Goal: Information Seeking & Learning: Find specific fact

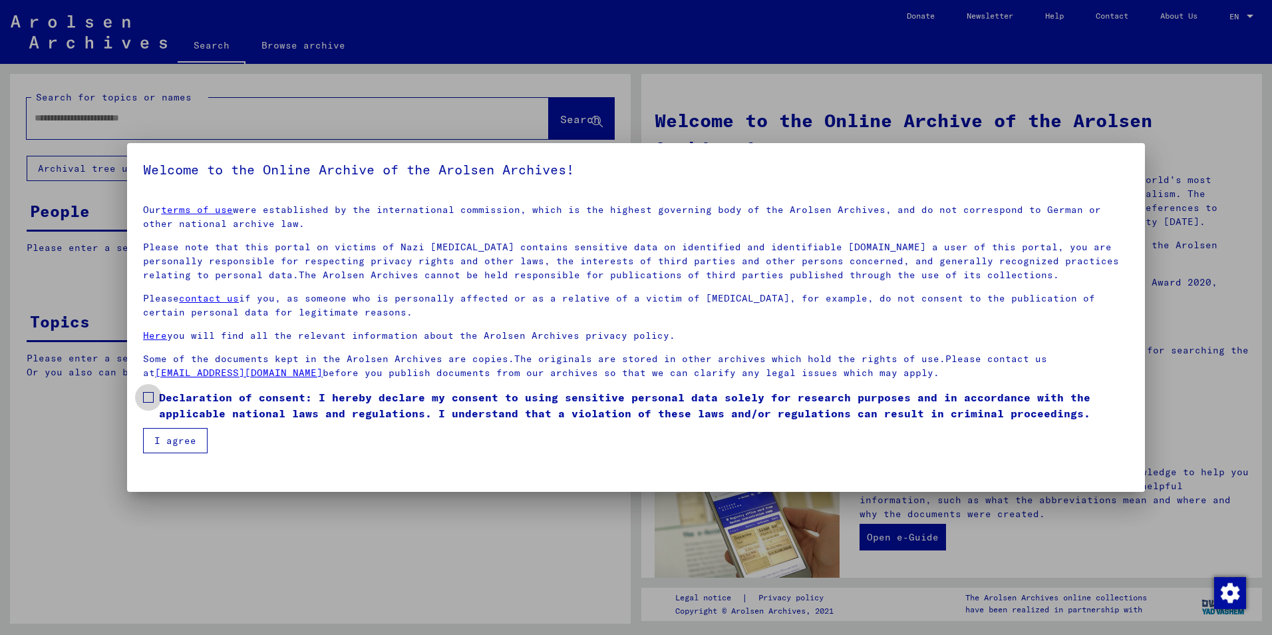
drag, startPoint x: 152, startPoint y: 398, endPoint x: 154, endPoint y: 406, distance: 8.4
click at [152, 400] on span at bounding box center [148, 397] width 11 height 11
click at [174, 430] on button "I agree" at bounding box center [175, 440] width 65 height 25
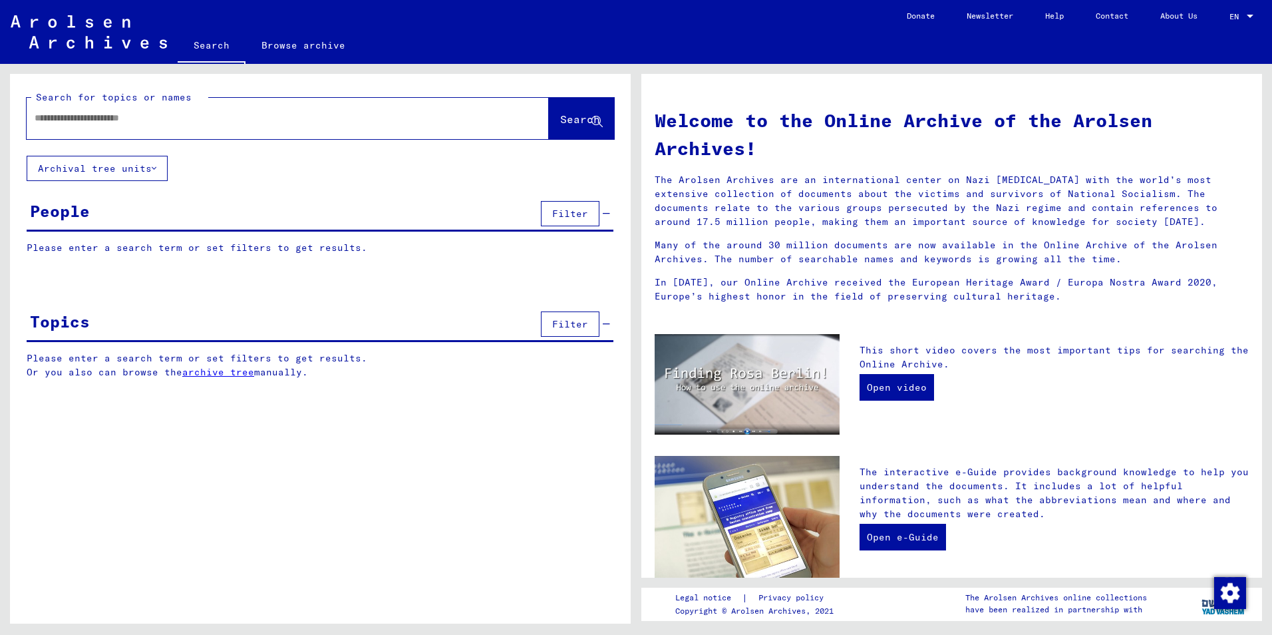
click at [65, 127] on div at bounding box center [268, 118] width 482 height 30
click at [68, 113] on input "text" at bounding box center [272, 118] width 474 height 14
type input "**********"
click at [560, 122] on span "Search" at bounding box center [580, 118] width 40 height 13
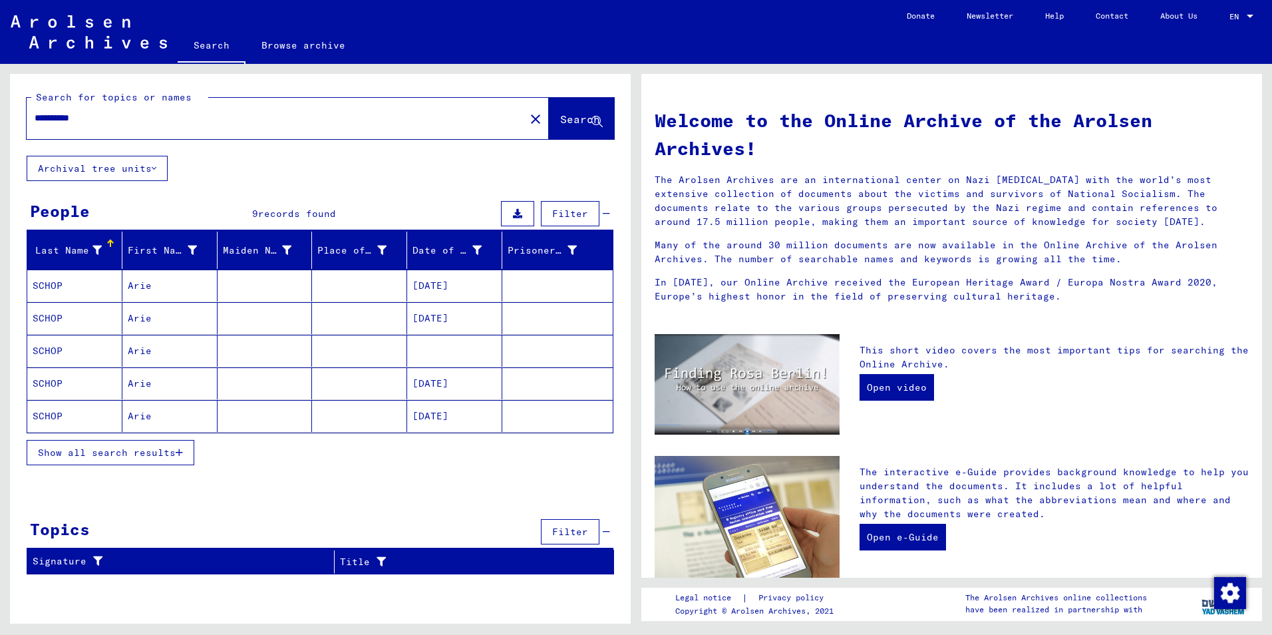
click at [534, 407] on mat-cell at bounding box center [557, 416] width 110 height 32
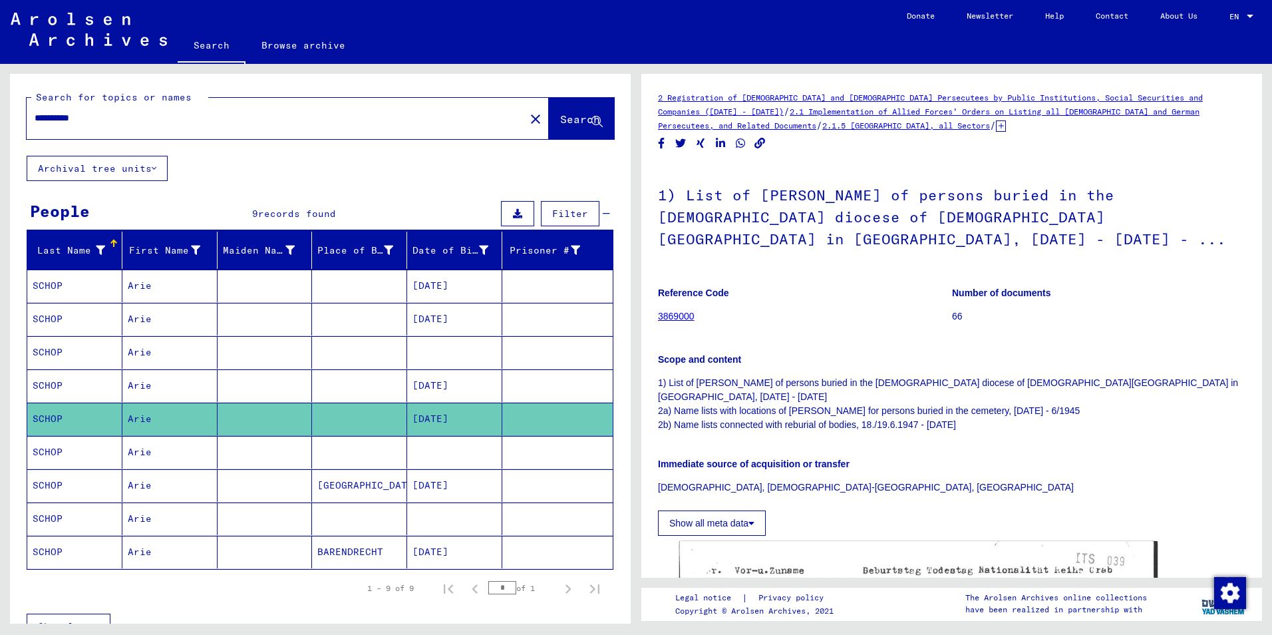
scroll to position [67, 0]
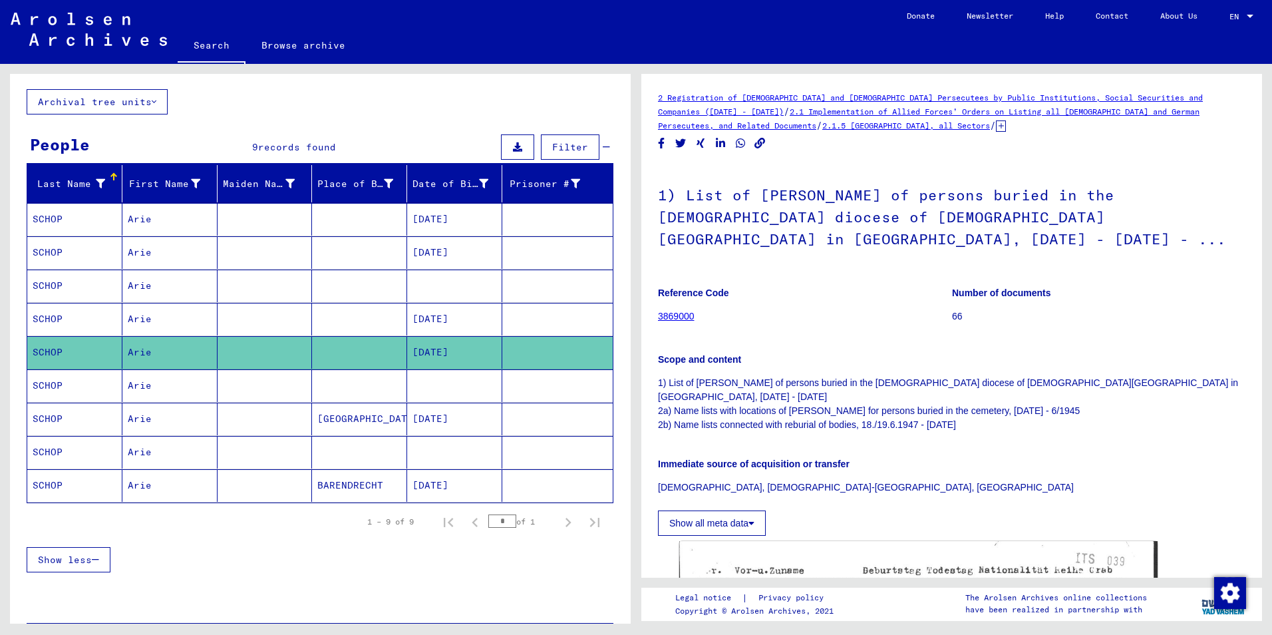
click at [539, 425] on mat-cell at bounding box center [557, 418] width 110 height 33
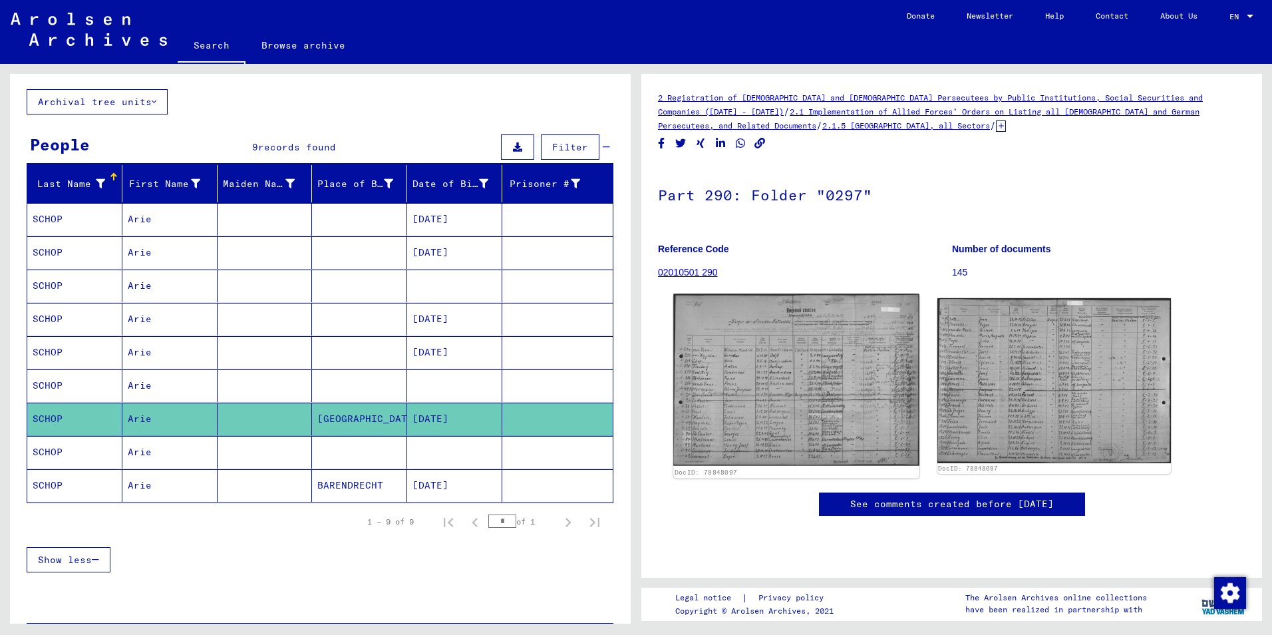
click at [798, 373] on img at bounding box center [795, 380] width 245 height 172
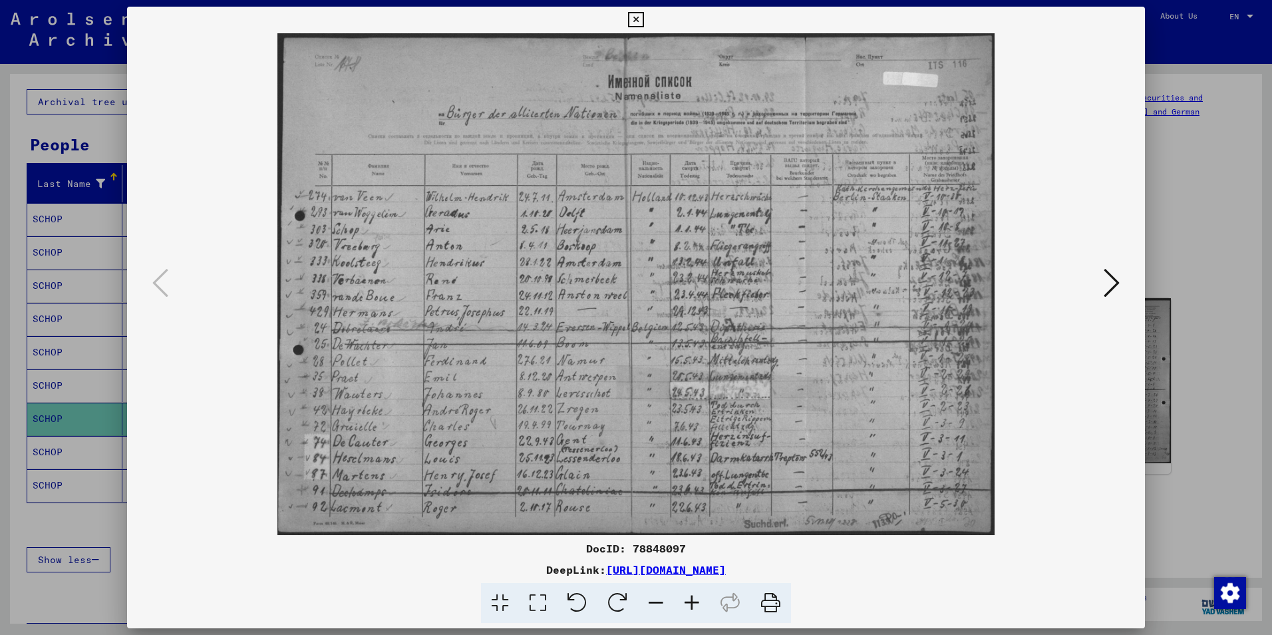
click at [631, 21] on icon at bounding box center [635, 20] width 15 height 16
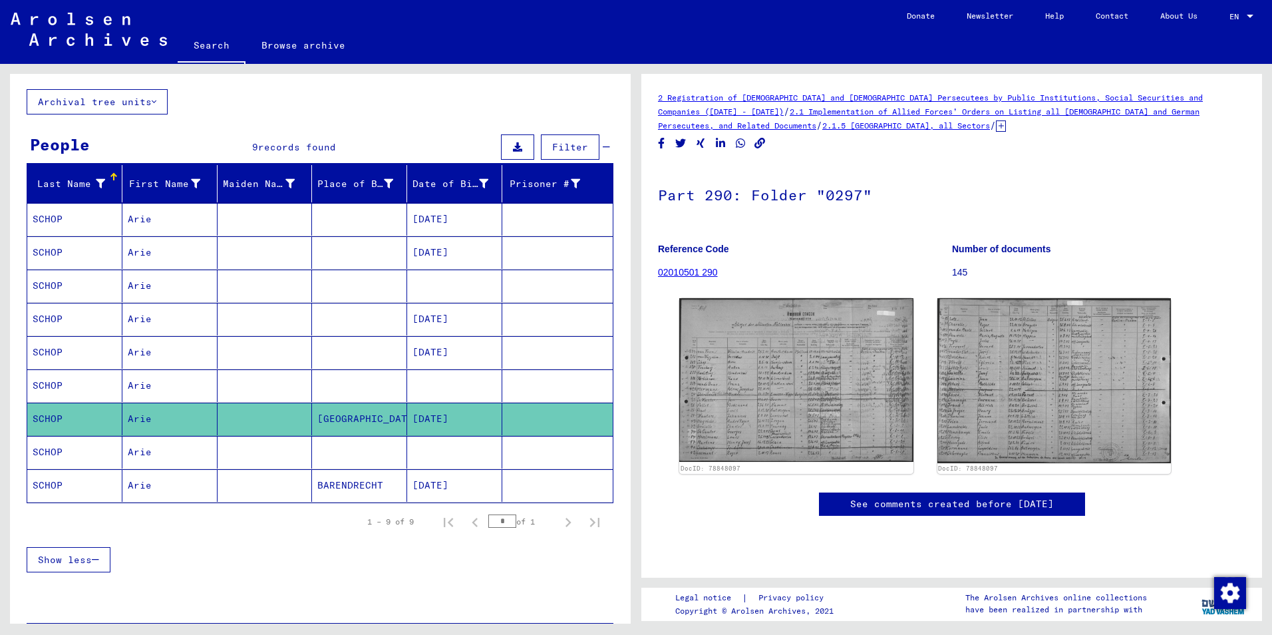
click at [563, 216] on mat-cell at bounding box center [557, 219] width 110 height 33
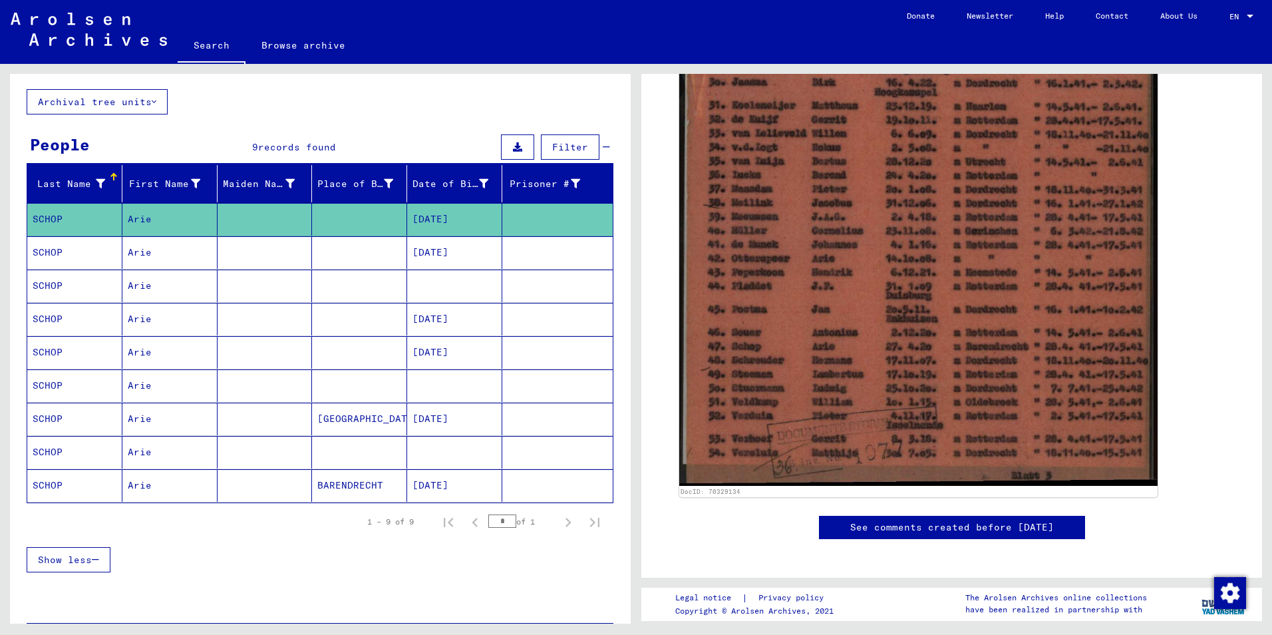
scroll to position [532, 0]
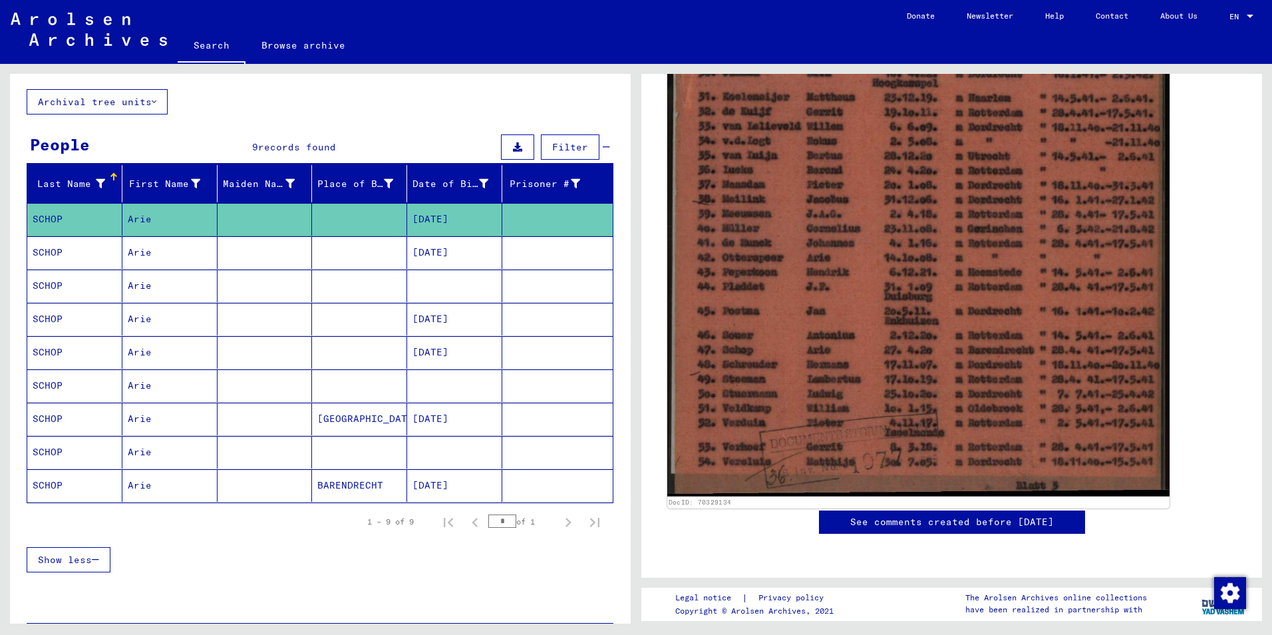
click at [804, 241] on img at bounding box center [918, 158] width 502 height 677
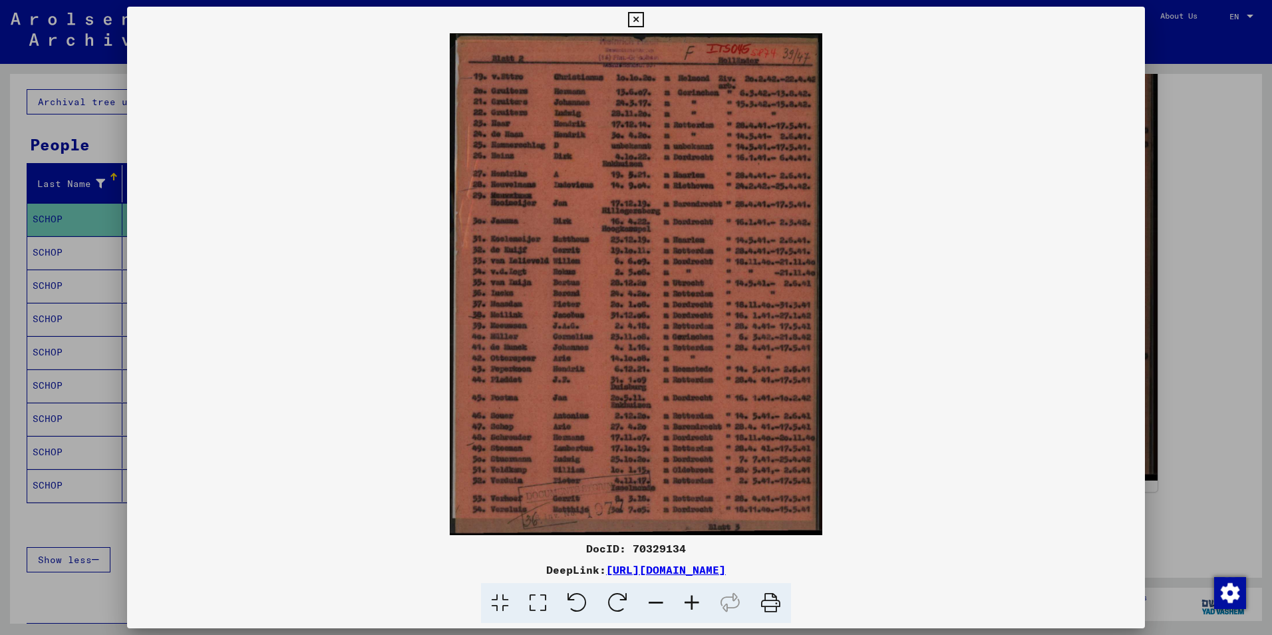
drag, startPoint x: 588, startPoint y: 547, endPoint x: 688, endPoint y: 547, distance: 99.8
click at [688, 547] on div "DocID: 70329134" at bounding box center [636, 548] width 1018 height 16
drag, startPoint x: 674, startPoint y: 547, endPoint x: 543, endPoint y: 164, distance: 405.4
click at [543, 164] on img at bounding box center [636, 284] width 1018 height 502
drag, startPoint x: 448, startPoint y: 36, endPoint x: 507, endPoint y: 57, distance: 62.9
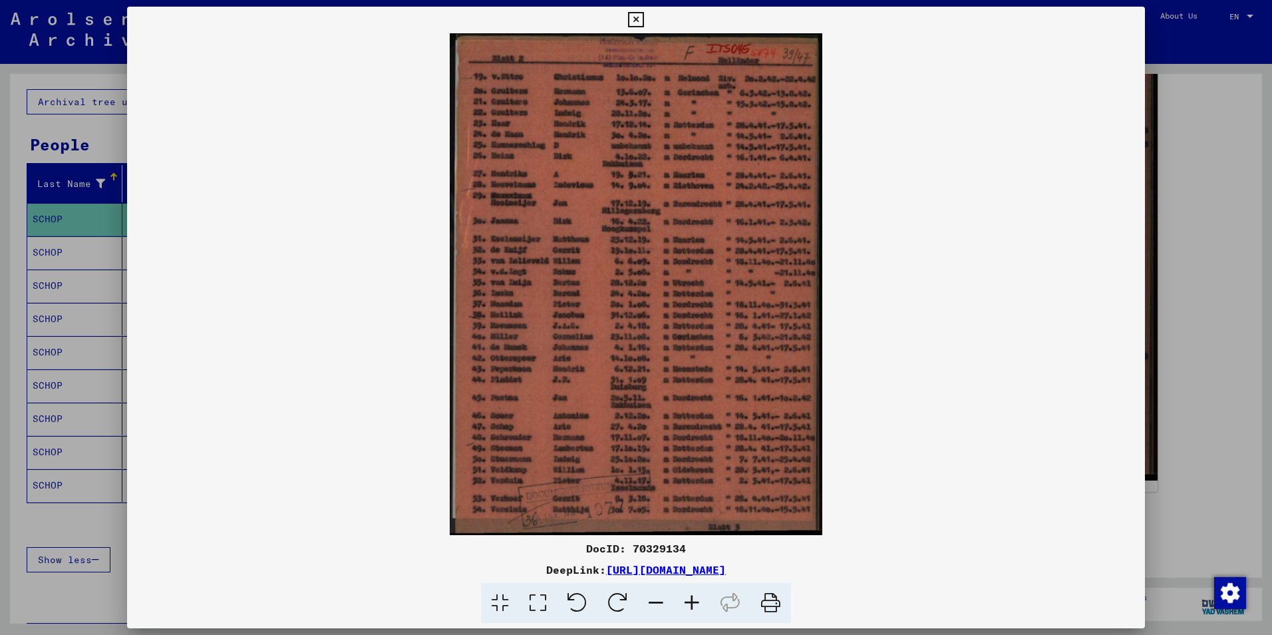
click at [507, 57] on img at bounding box center [636, 284] width 1018 height 502
click at [893, 477] on img at bounding box center [636, 284] width 1018 height 502
click at [532, 599] on icon at bounding box center [538, 603] width 38 height 41
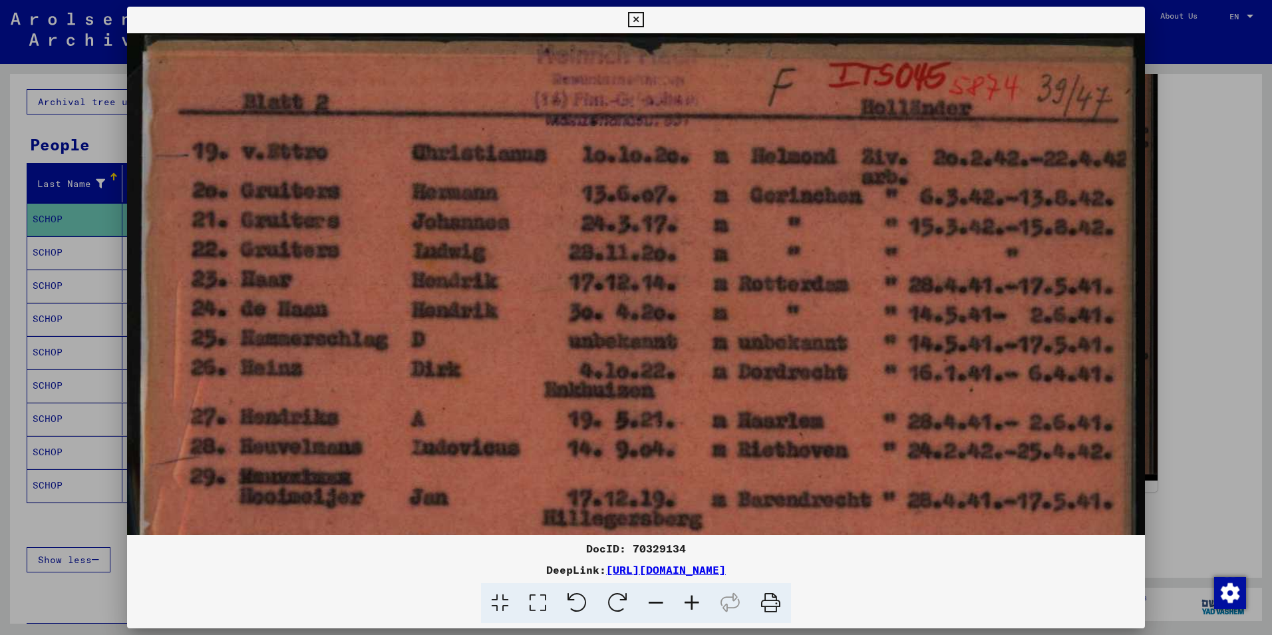
click at [498, 603] on icon at bounding box center [500, 603] width 38 height 41
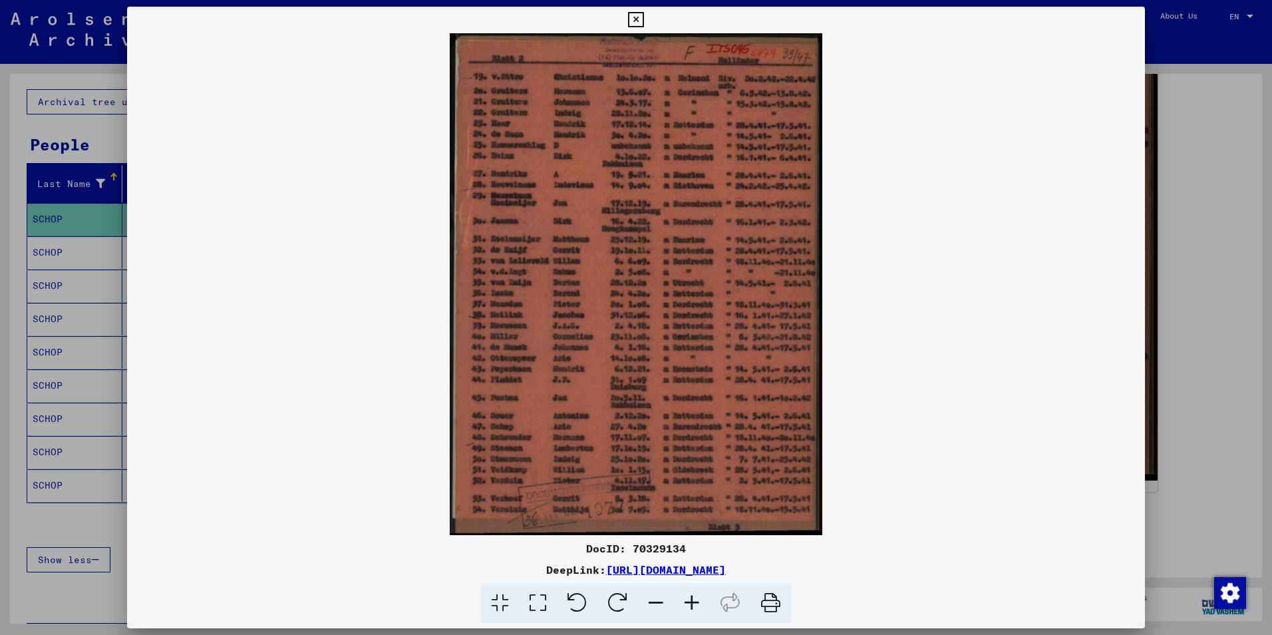
drag, startPoint x: 587, startPoint y: 547, endPoint x: 704, endPoint y: 550, distance: 117.8
click at [704, 550] on div "DocID: 70329134" at bounding box center [636, 548] width 1018 height 16
drag, startPoint x: 651, startPoint y: 551, endPoint x: 605, endPoint y: 543, distance: 46.5
click at [605, 543] on div "DocID: 70329134" at bounding box center [636, 548] width 1018 height 16
click at [589, 549] on div "DocID: 70329134" at bounding box center [636, 548] width 1018 height 16
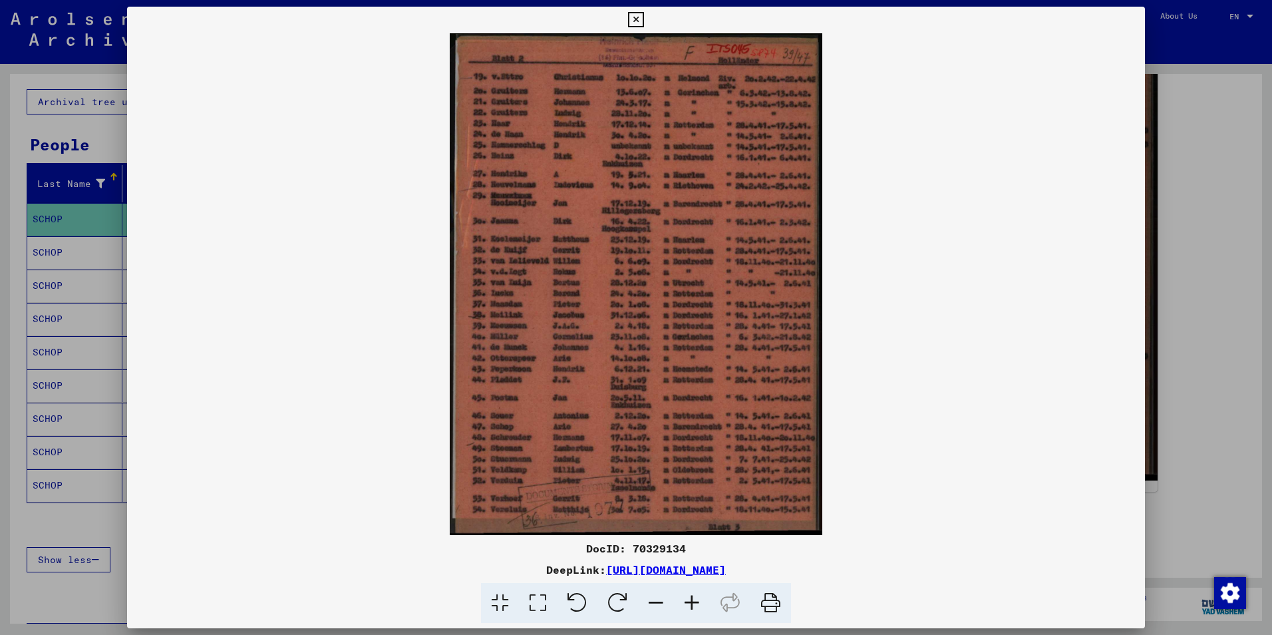
click at [589, 549] on div "DocID: 70329134" at bounding box center [636, 548] width 1018 height 16
click at [587, 549] on div "DocID: 70329134" at bounding box center [636, 548] width 1018 height 16
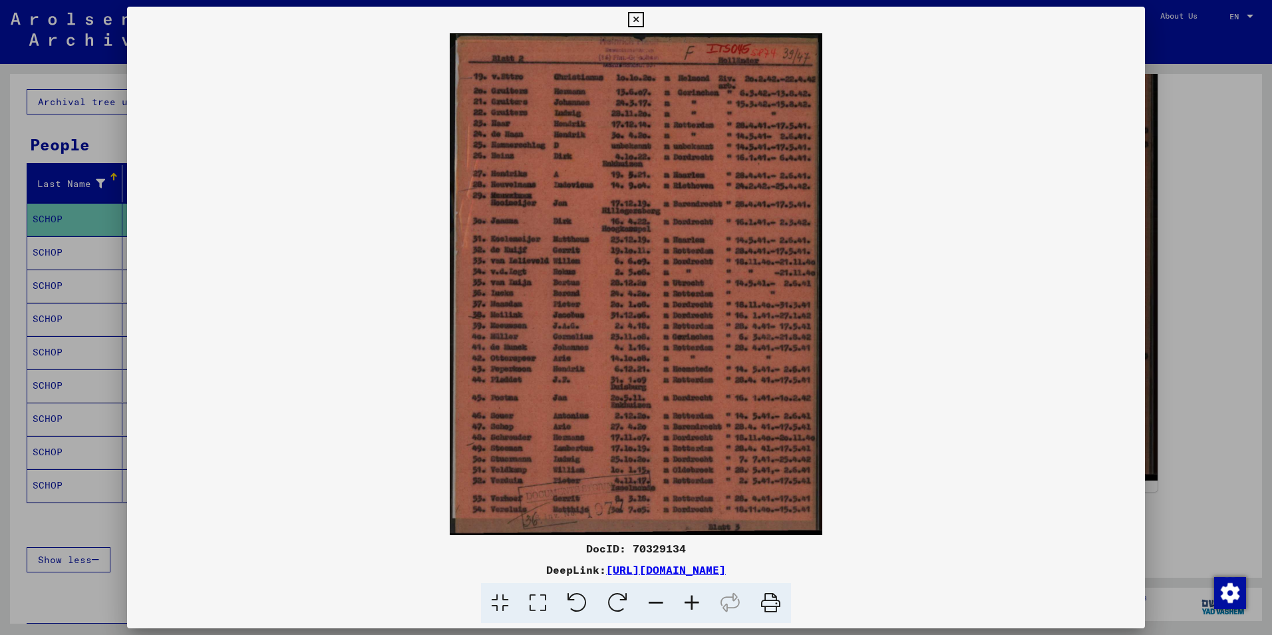
drag, startPoint x: 587, startPoint y: 547, endPoint x: 692, endPoint y: 547, distance: 105.8
click at [692, 547] on div "DocID: 70329134" at bounding box center [636, 548] width 1018 height 16
copy div "DocID: 70329134"
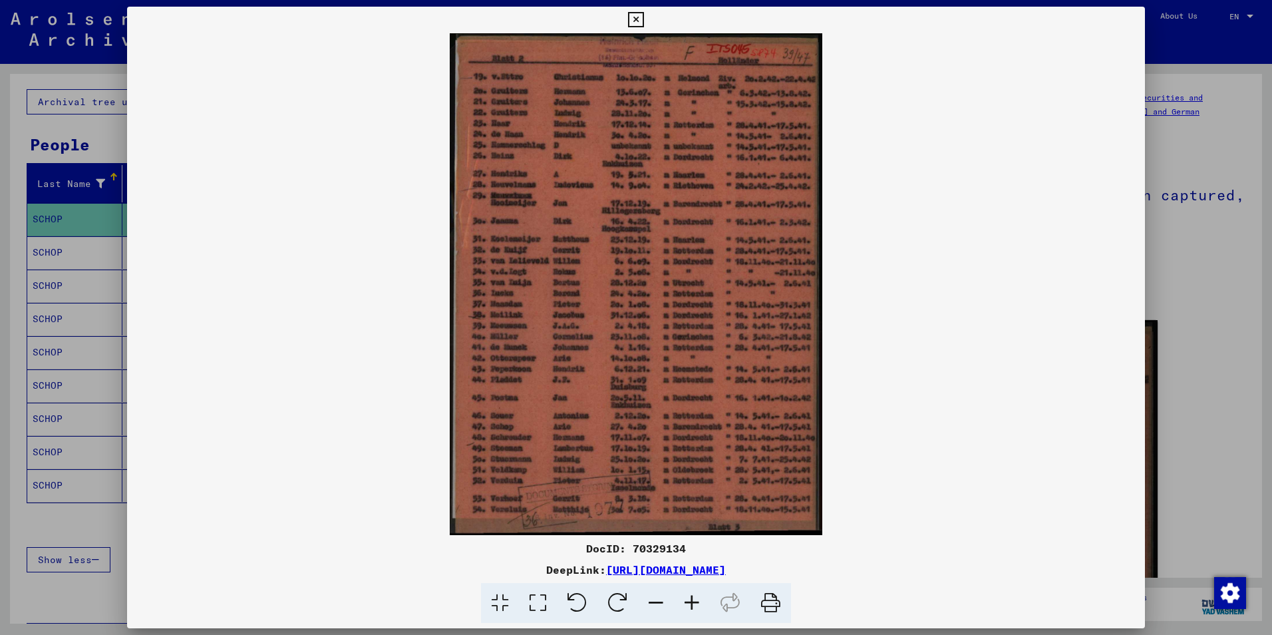
scroll to position [0, 0]
click at [635, 19] on icon at bounding box center [635, 20] width 15 height 16
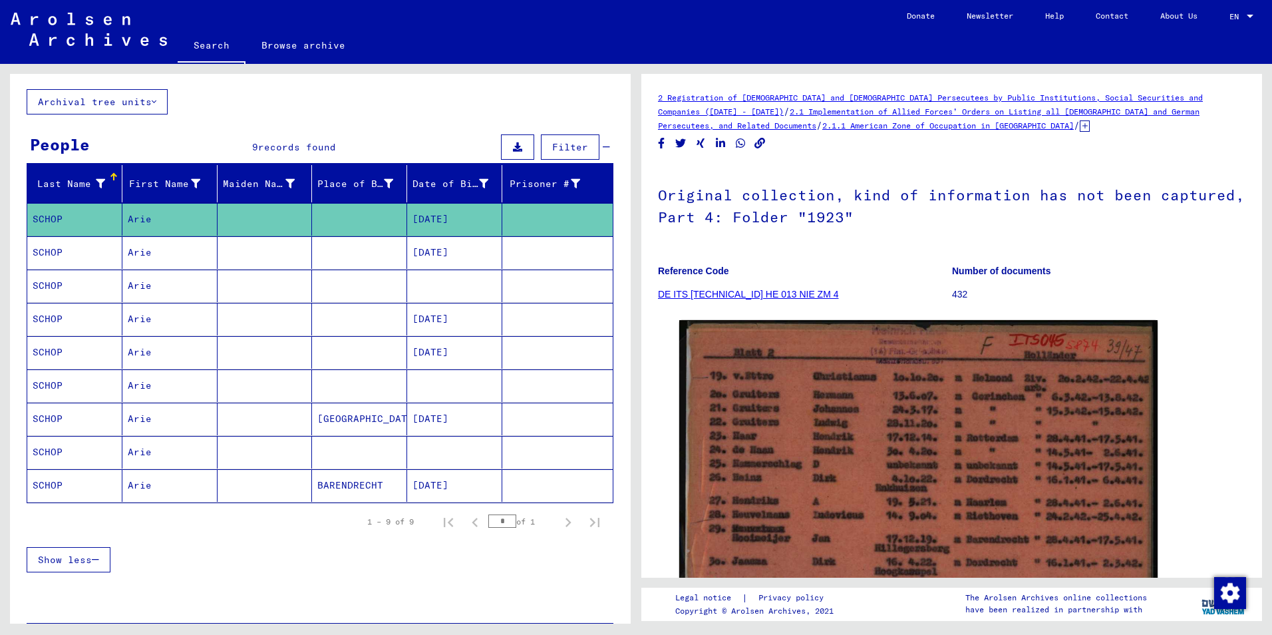
click at [557, 253] on mat-cell at bounding box center [557, 252] width 110 height 33
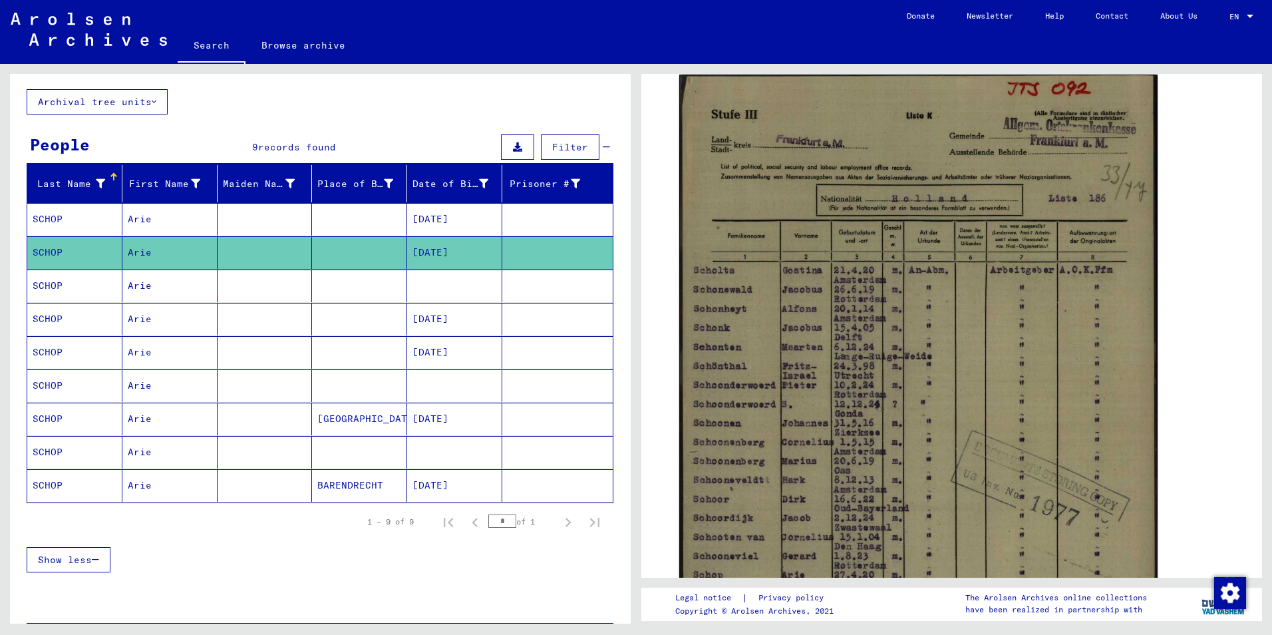
scroll to position [333, 0]
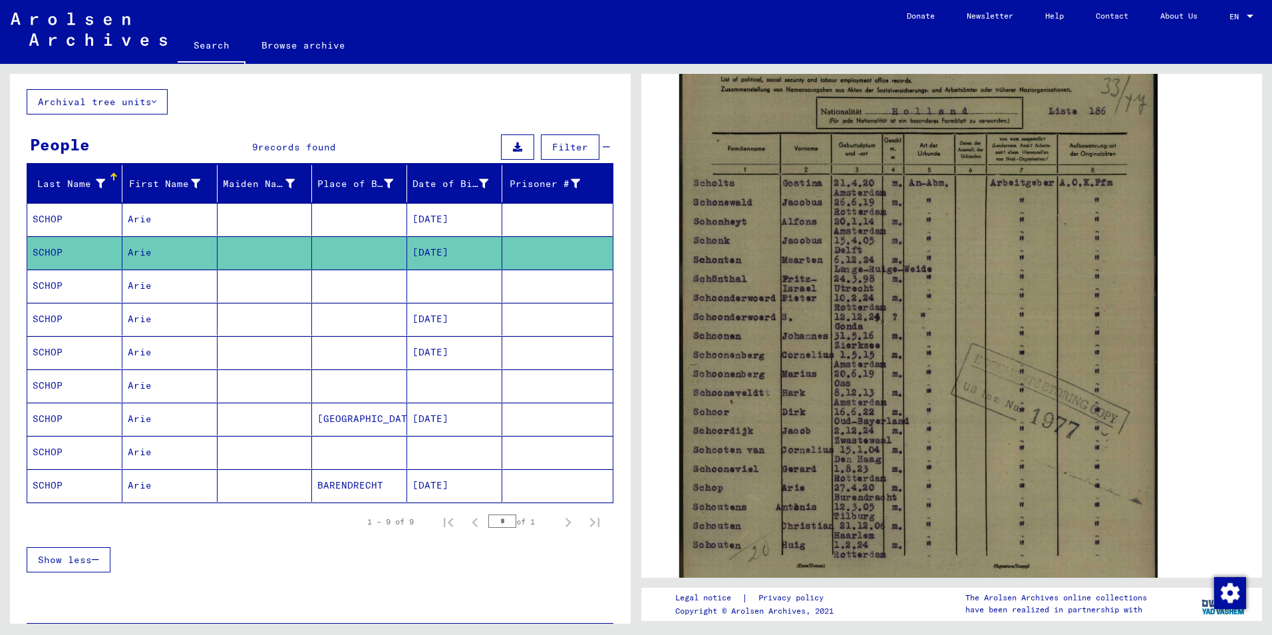
click at [860, 279] on img at bounding box center [918, 320] width 478 height 666
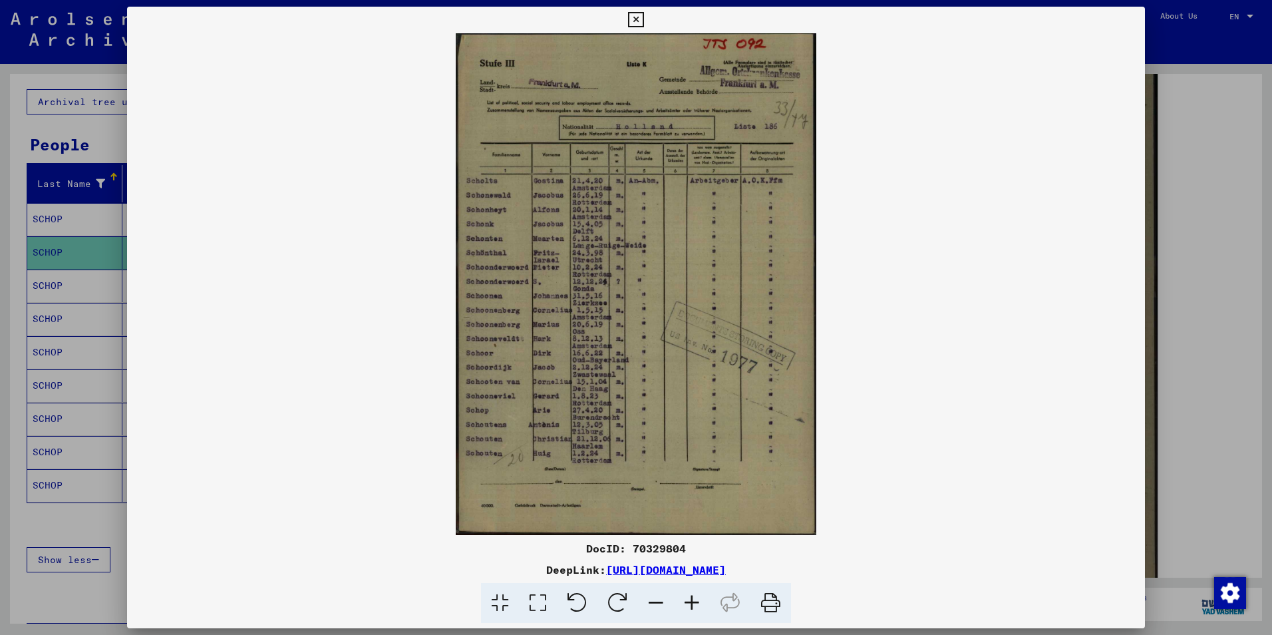
drag, startPoint x: 587, startPoint y: 549, endPoint x: 694, endPoint y: 558, distance: 107.5
click at [694, 558] on div "DocID: 70329804 DeepLink: [URL][DOMAIN_NAME]" at bounding box center [636, 581] width 1018 height 83
click at [689, 554] on div "DocID: 70329804" at bounding box center [636, 548] width 1018 height 16
click at [686, 551] on div "DocID: 70329804" at bounding box center [636, 548] width 1018 height 16
drag, startPoint x: 589, startPoint y: 547, endPoint x: 706, endPoint y: 546, distance: 117.7
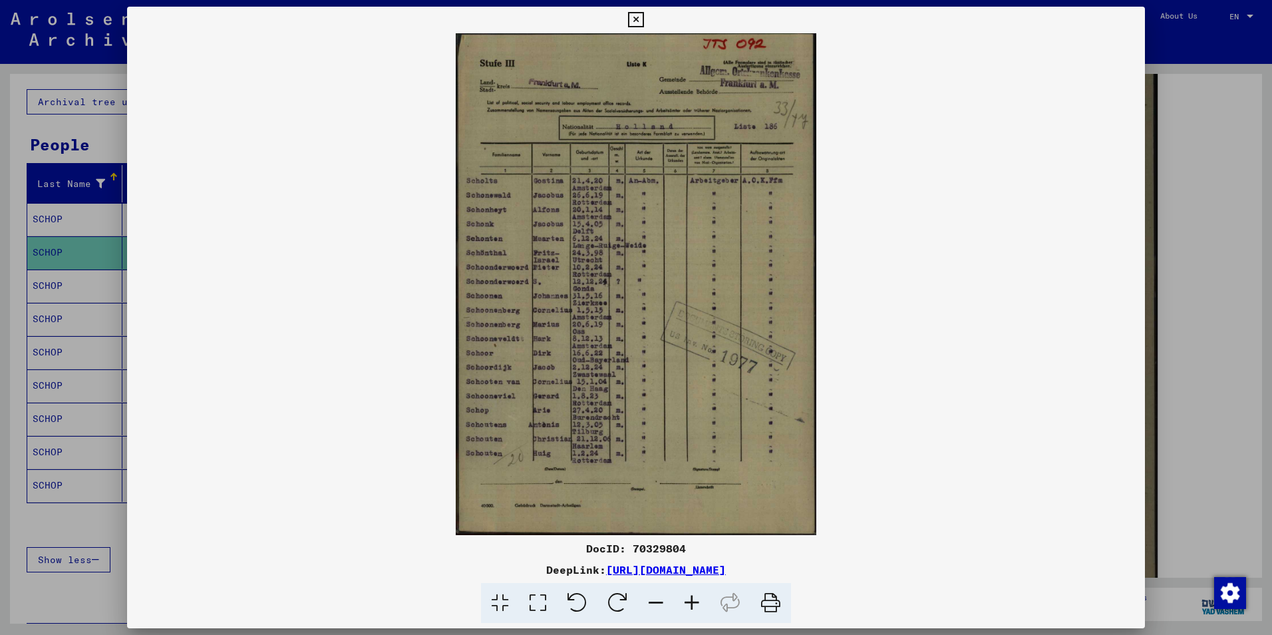
click at [706, 546] on div "DocID: 70329804" at bounding box center [636, 548] width 1018 height 16
copy div "DocID: 70329804"
click at [626, 14] on button at bounding box center [635, 20] width 23 height 27
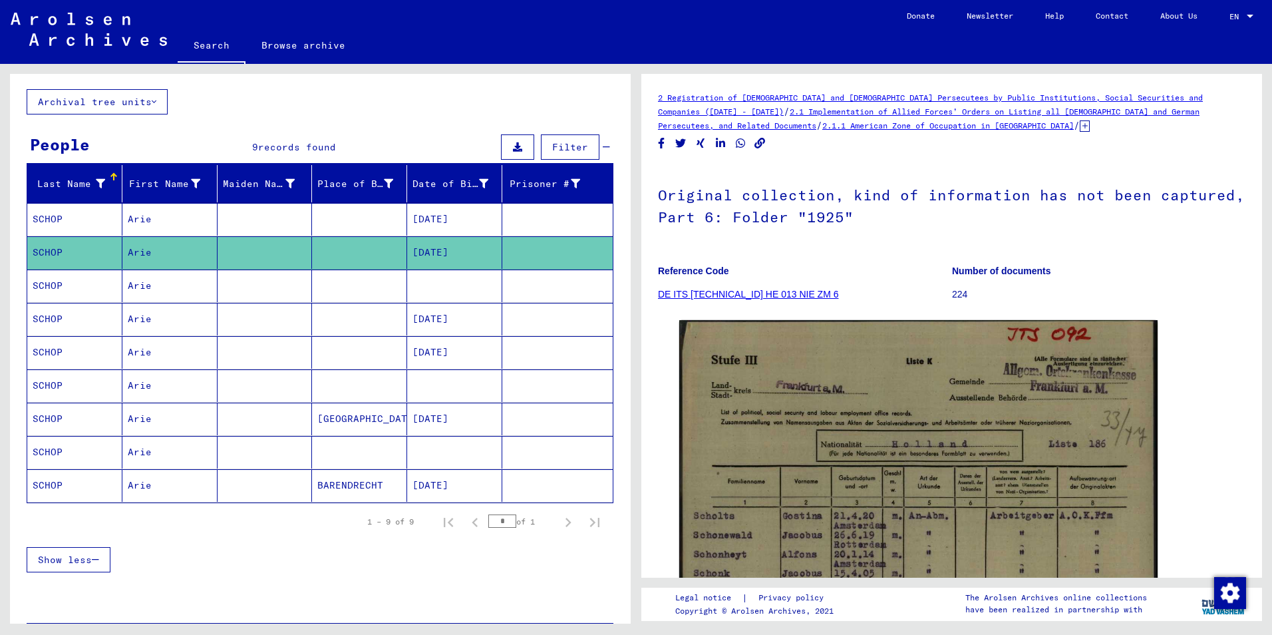
click at [551, 289] on mat-cell at bounding box center [557, 285] width 110 height 33
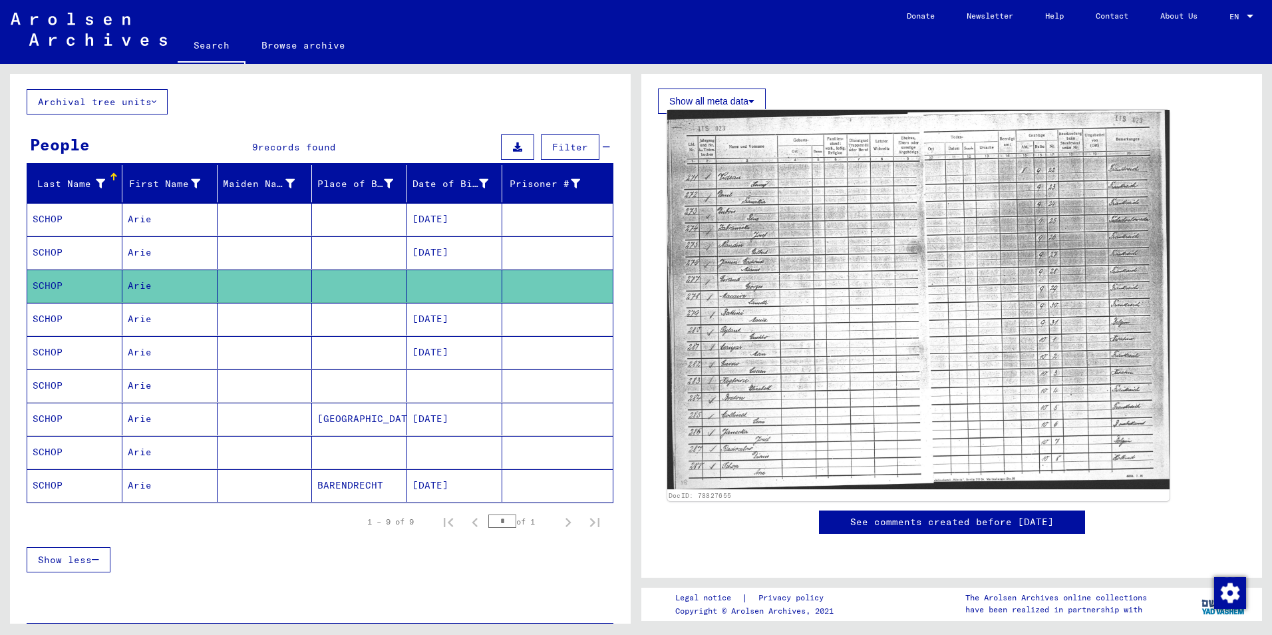
scroll to position [466, 0]
click at [899, 264] on img at bounding box center [918, 300] width 502 height 380
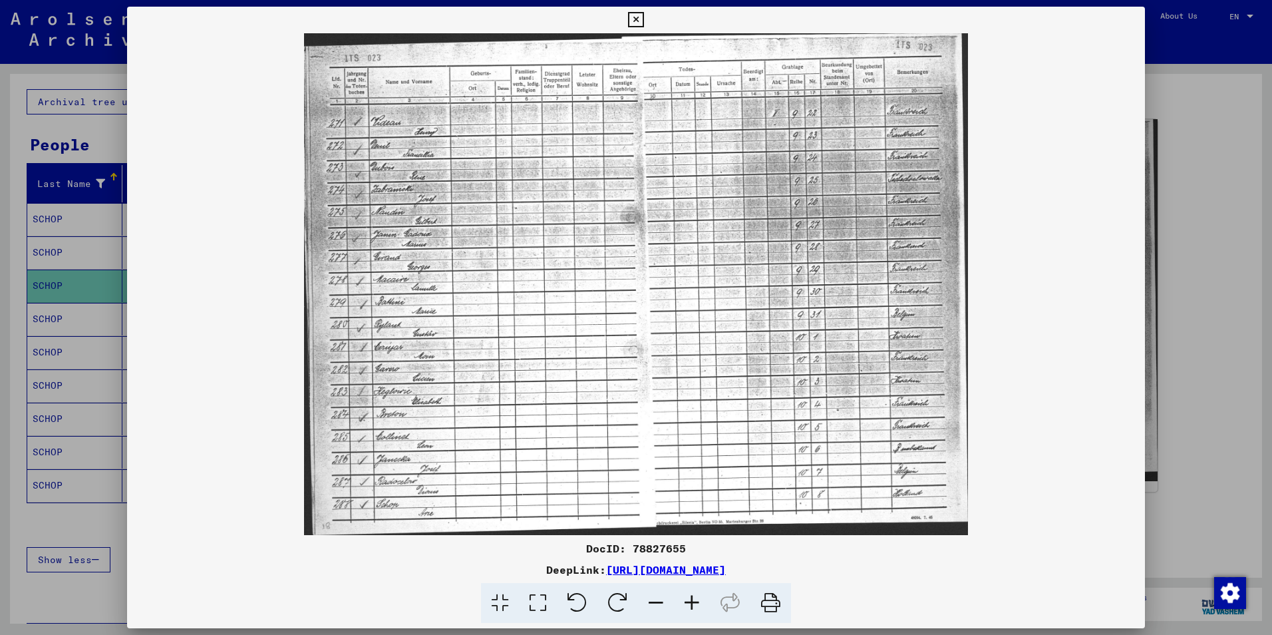
click at [692, 603] on icon at bounding box center [692, 603] width 36 height 41
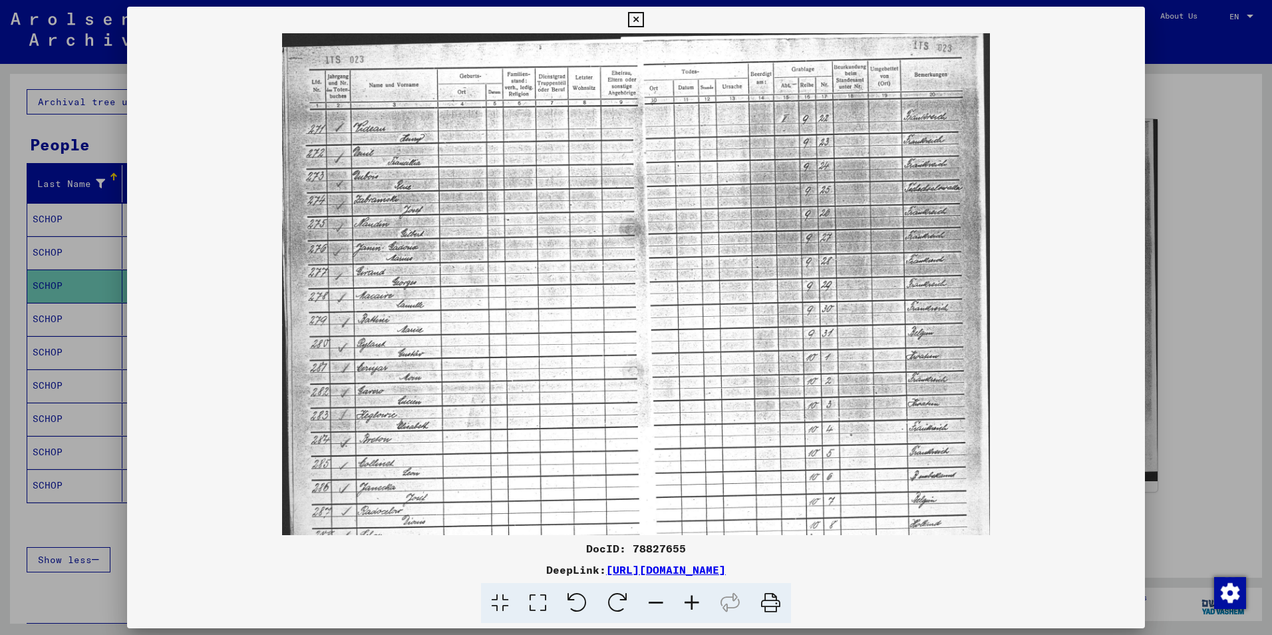
click at [692, 603] on icon at bounding box center [692, 603] width 36 height 41
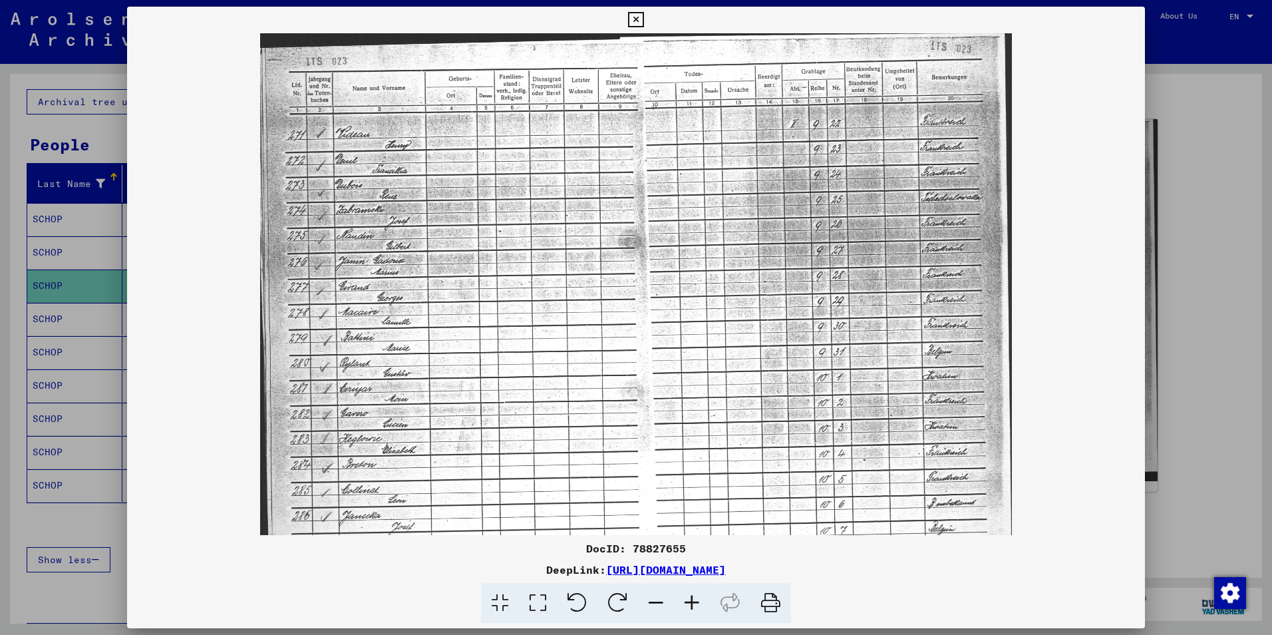
click at [692, 603] on icon at bounding box center [692, 603] width 36 height 41
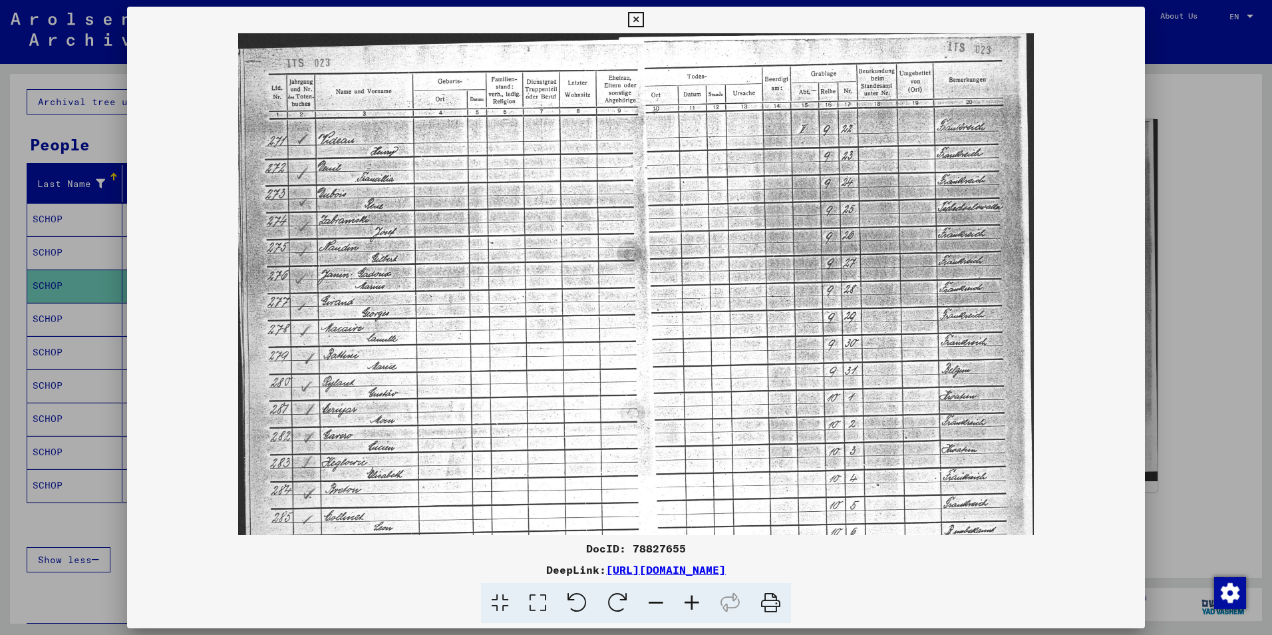
click at [692, 603] on icon at bounding box center [692, 603] width 36 height 41
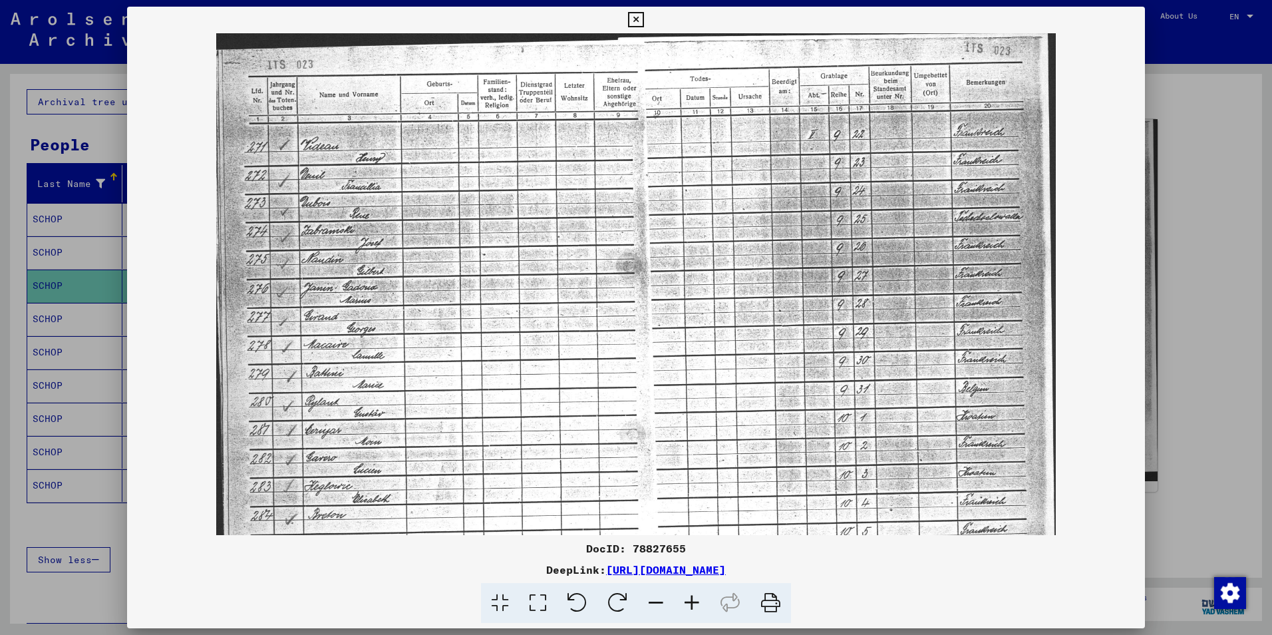
click at [692, 603] on icon at bounding box center [692, 603] width 36 height 41
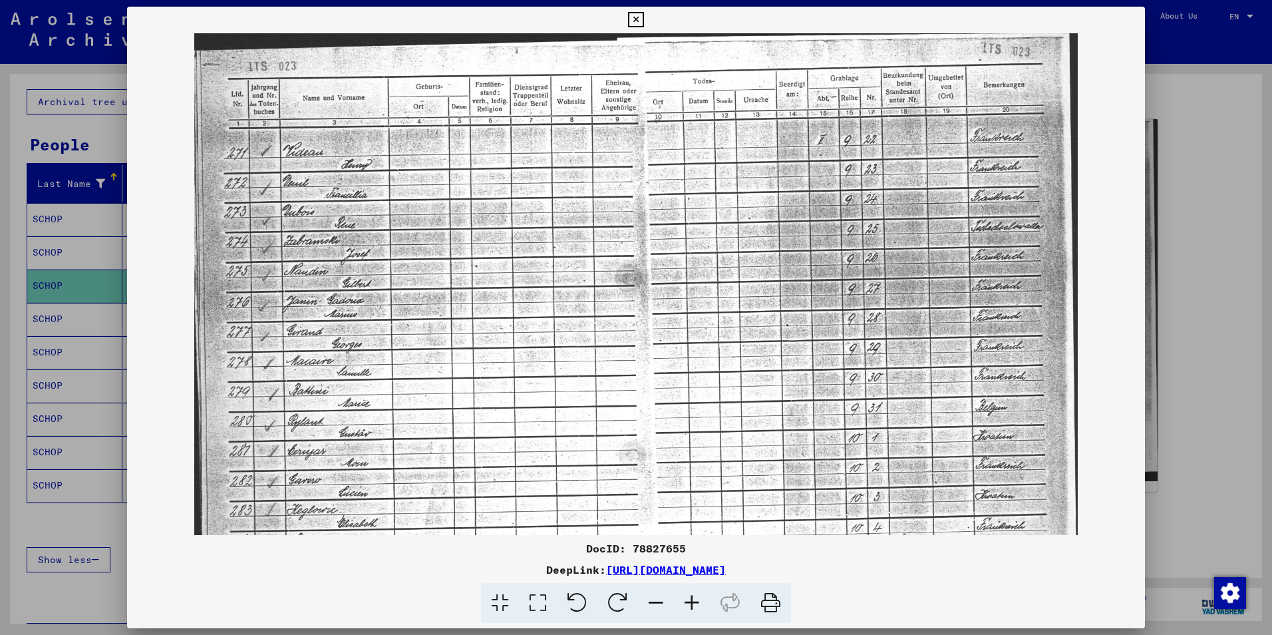
click at [692, 603] on icon at bounding box center [692, 603] width 36 height 41
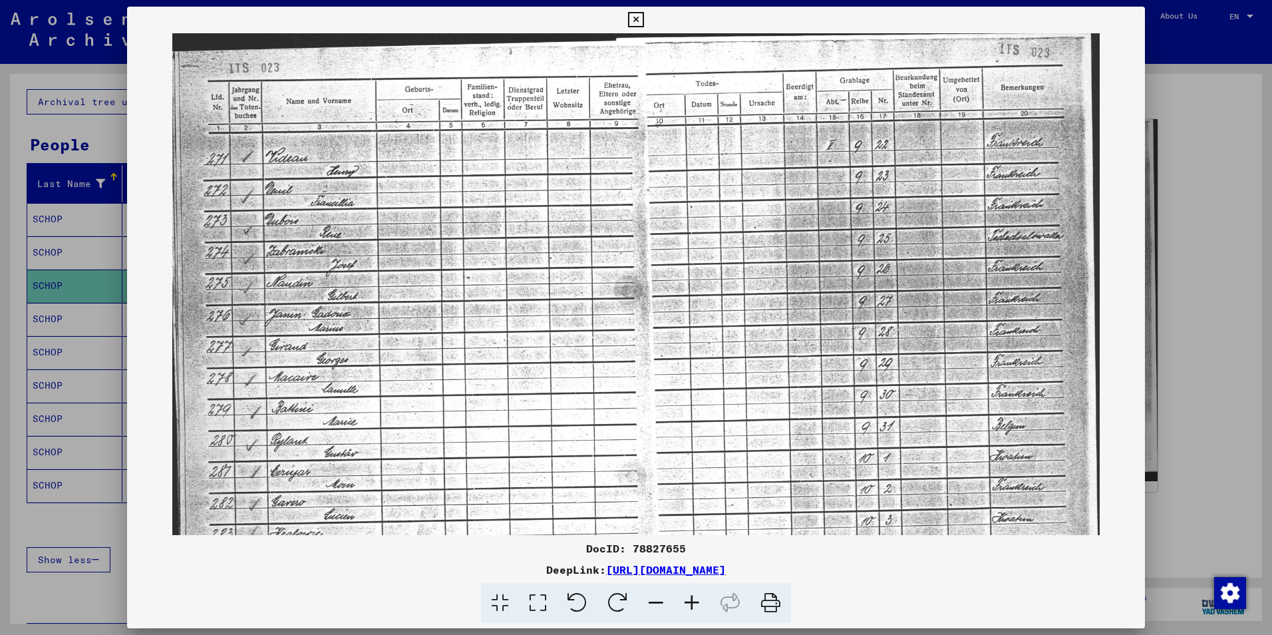
click at [692, 603] on icon at bounding box center [692, 603] width 36 height 41
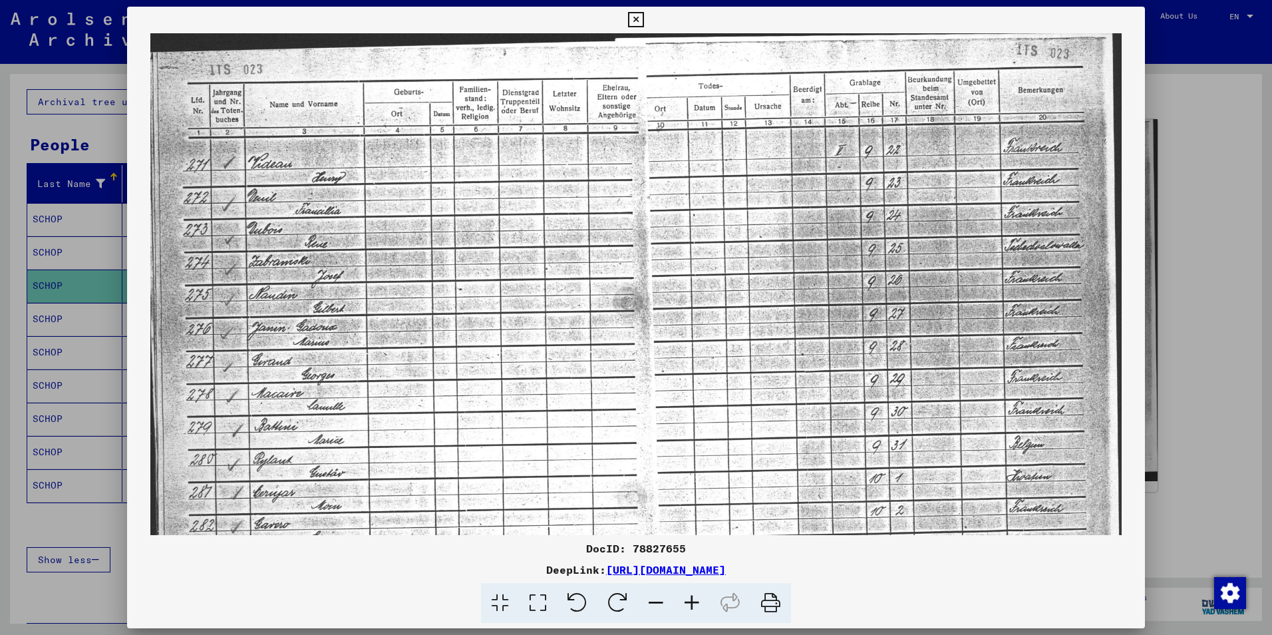
click at [692, 603] on icon at bounding box center [692, 603] width 36 height 41
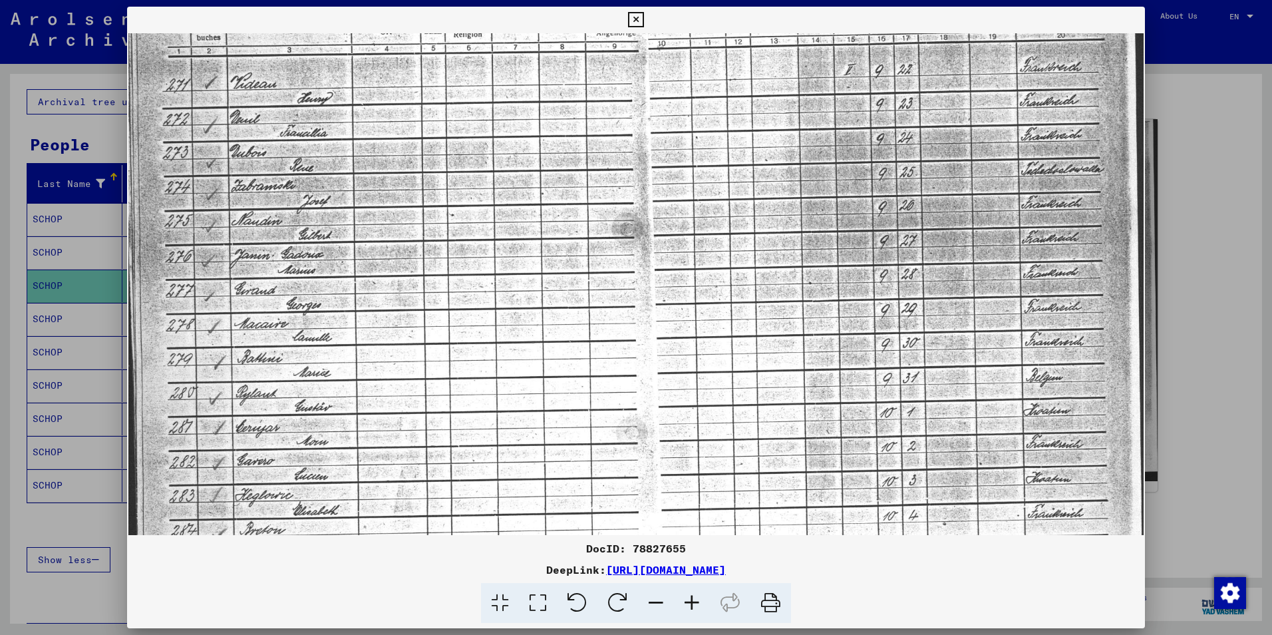
scroll to position [98, 0]
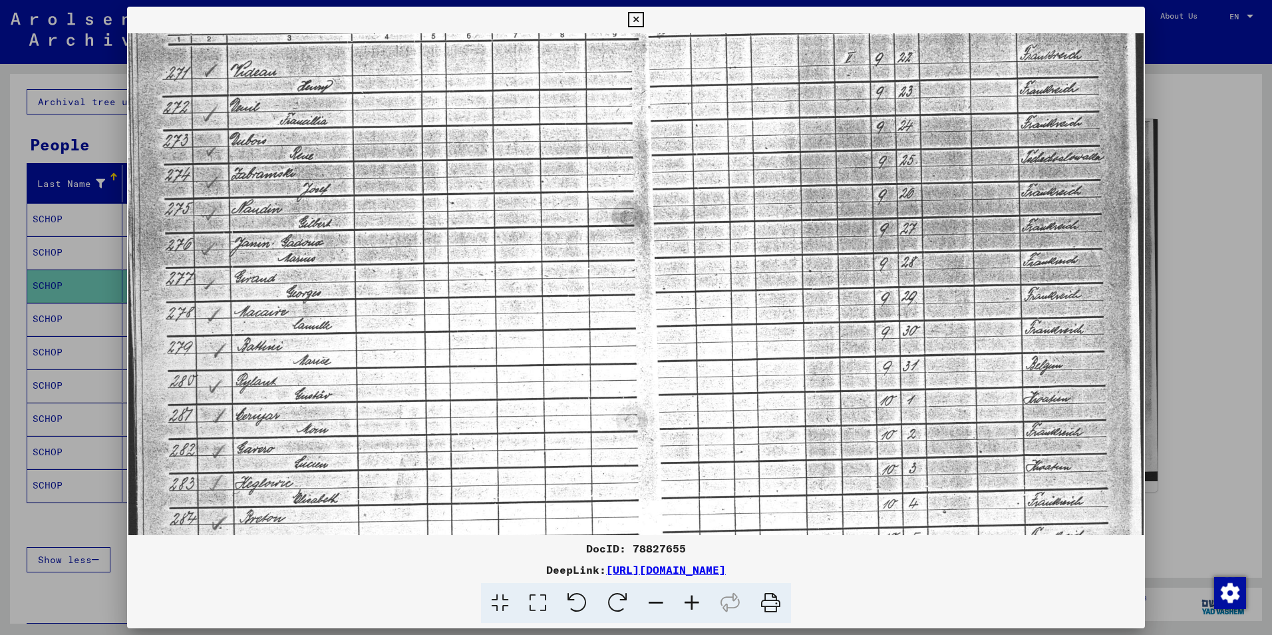
drag, startPoint x: 537, startPoint y: 369, endPoint x: 539, endPoint y: 320, distance: 48.6
click at [539, 320] on img at bounding box center [636, 319] width 1016 height 768
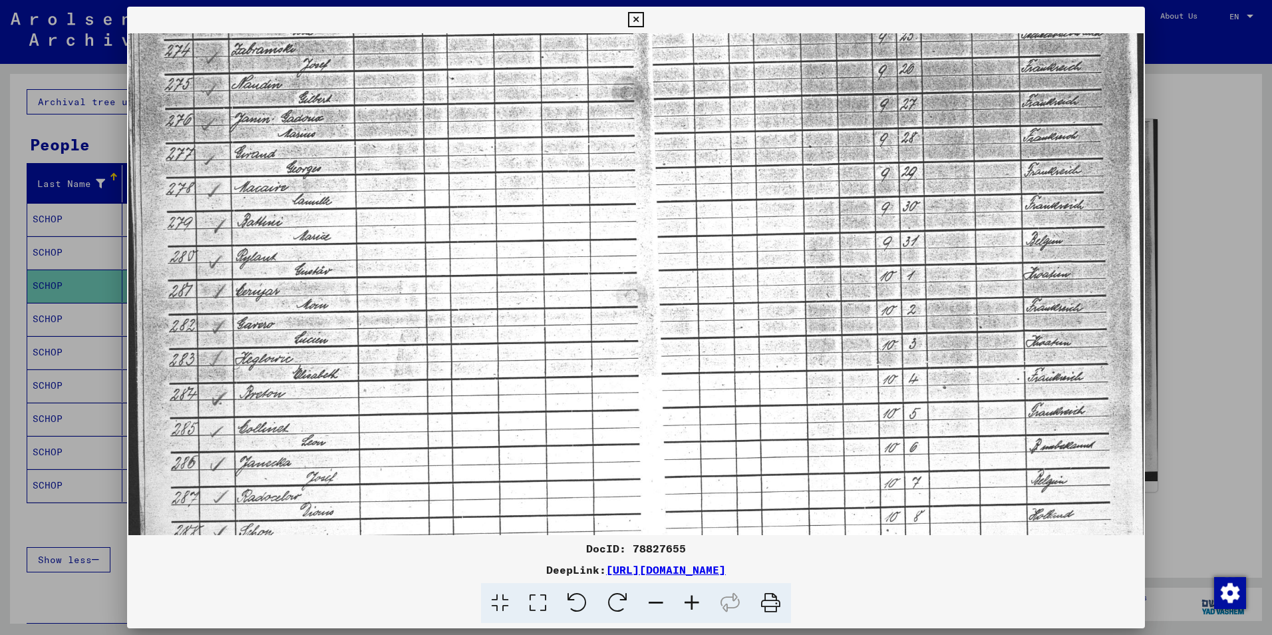
drag, startPoint x: 523, startPoint y: 407, endPoint x: 524, endPoint y: 283, distance: 124.4
click at [524, 283] on img at bounding box center [636, 195] width 1016 height 768
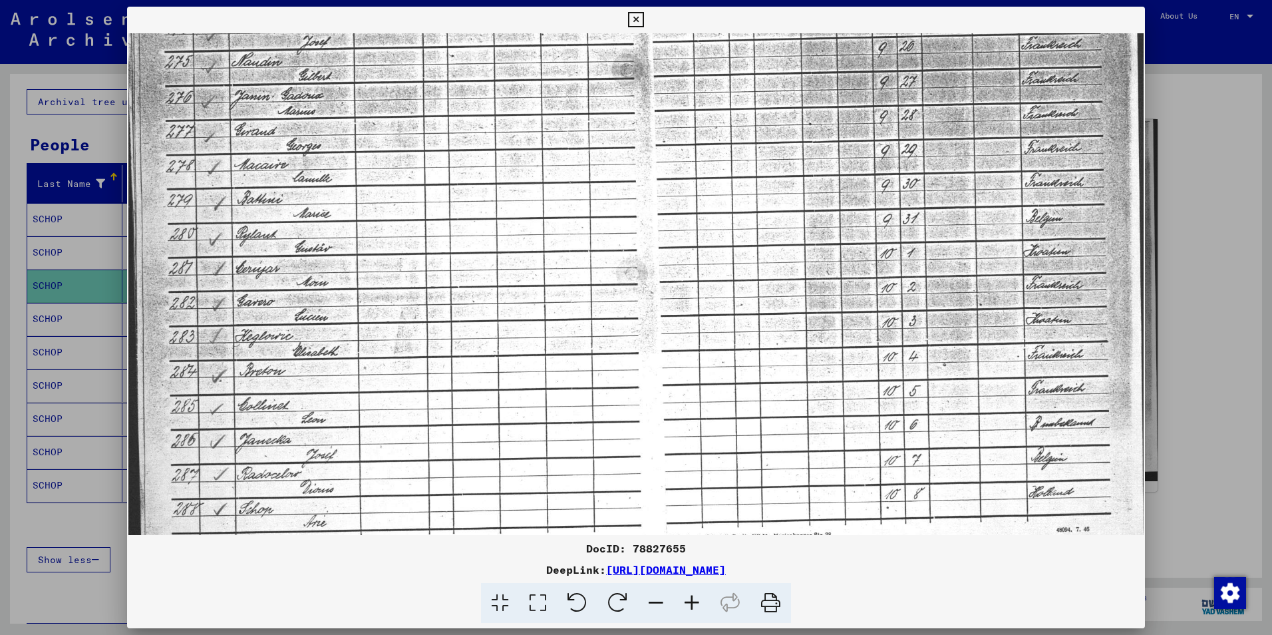
scroll to position [266, 0]
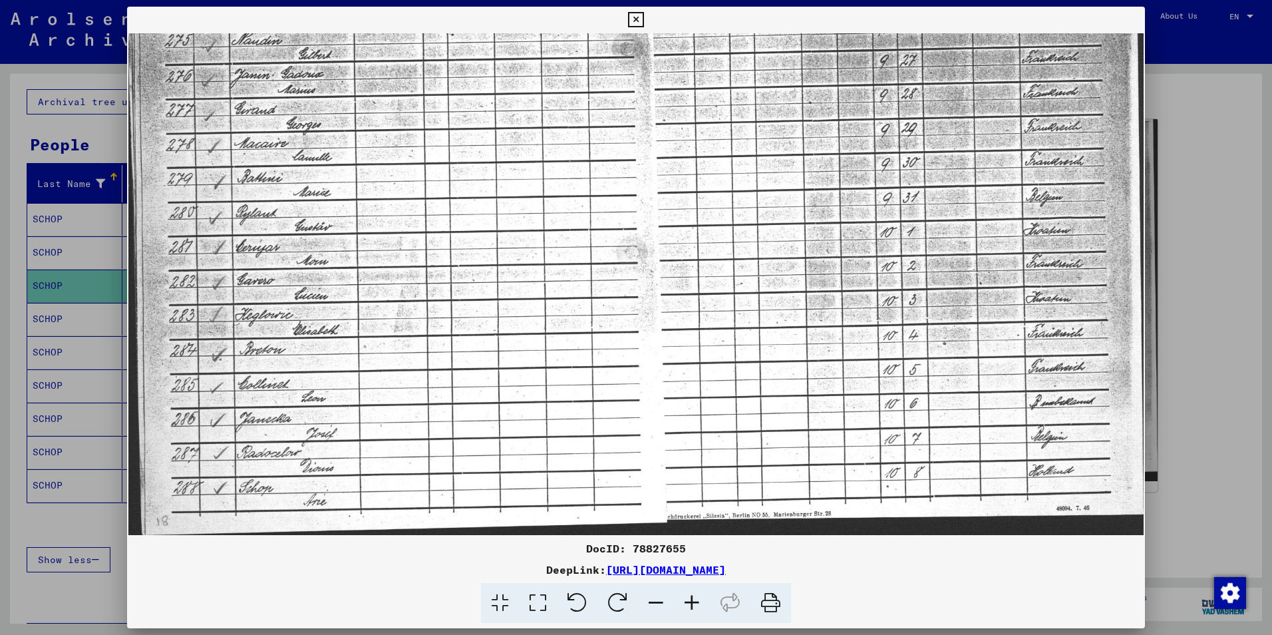
drag, startPoint x: 524, startPoint y: 417, endPoint x: 528, endPoint y: 312, distance: 105.2
click at [528, 312] on img at bounding box center [636, 151] width 1016 height 768
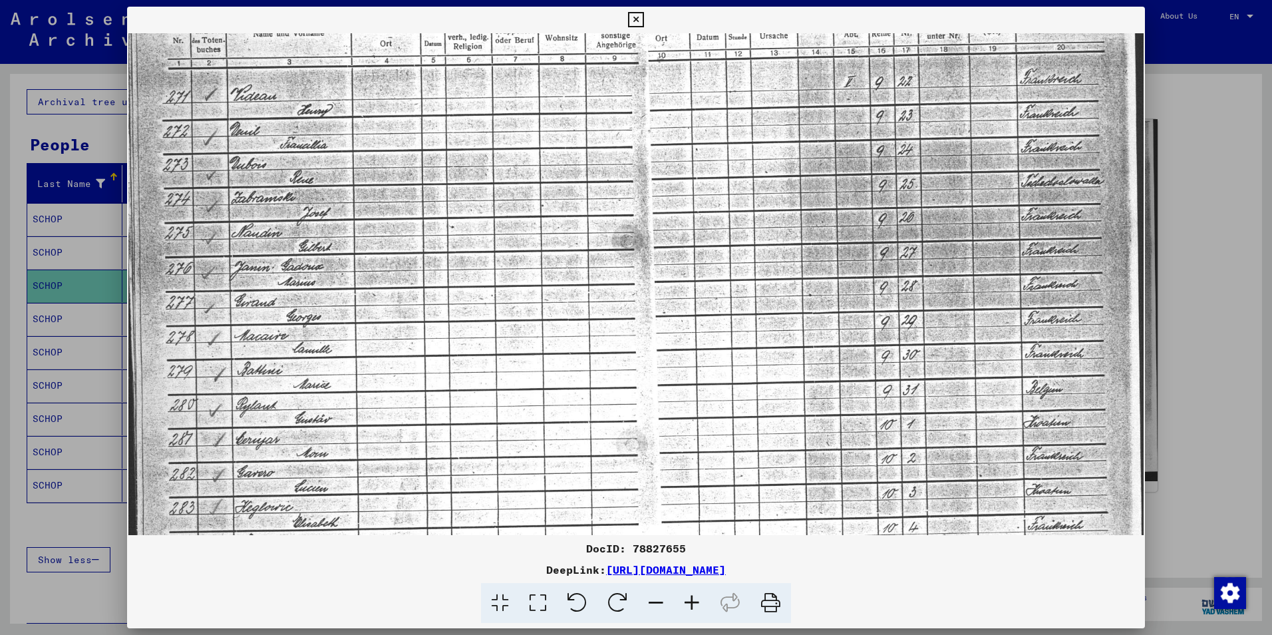
scroll to position [70, 0]
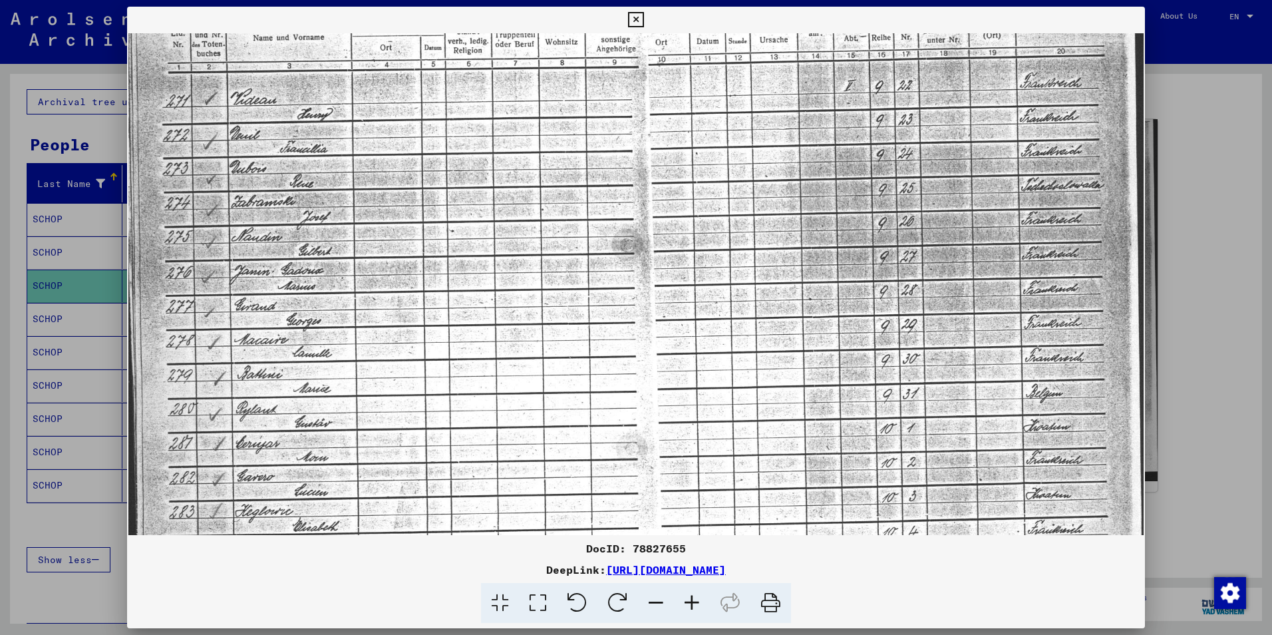
drag, startPoint x: 275, startPoint y: 172, endPoint x: 230, endPoint y: 368, distance: 201.5
click at [230, 368] on img at bounding box center [636, 347] width 1016 height 768
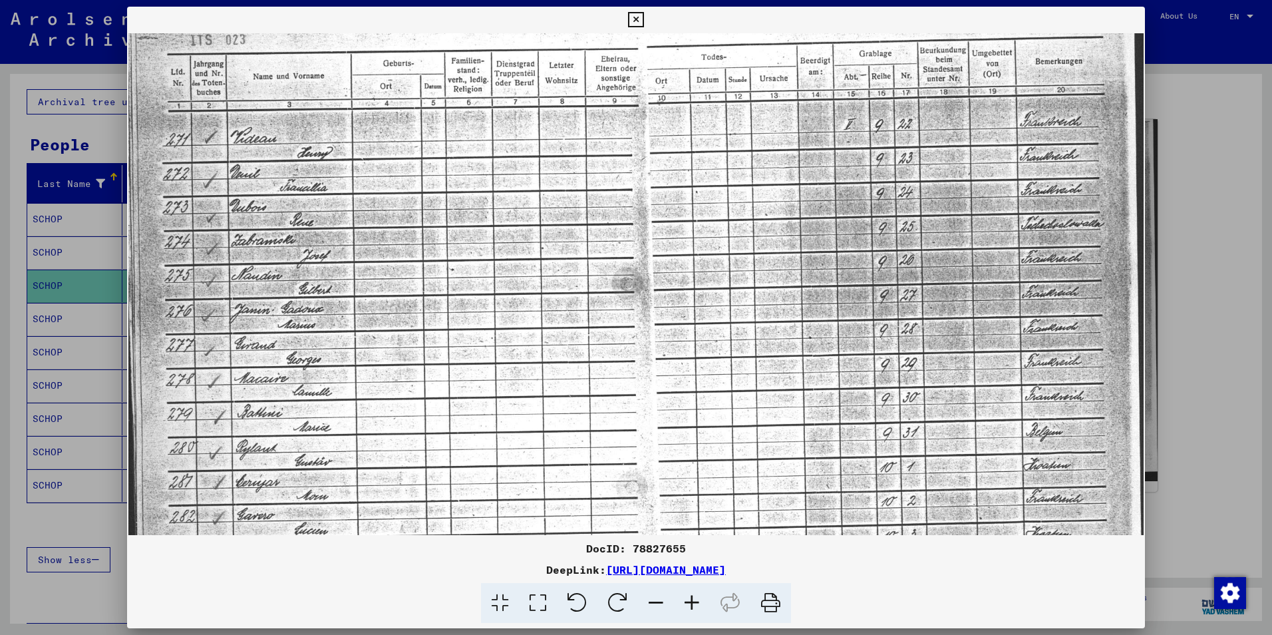
drag, startPoint x: 198, startPoint y: 178, endPoint x: 190, endPoint y: 216, distance: 39.4
click at [190, 216] on img at bounding box center [636, 386] width 1016 height 768
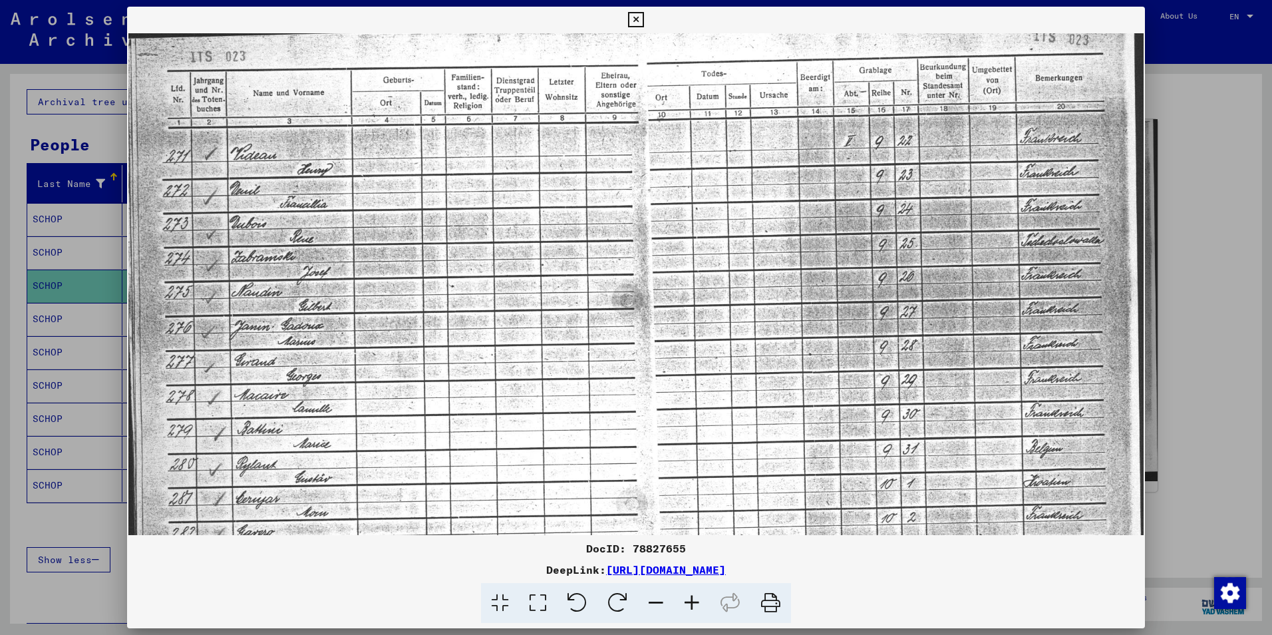
scroll to position [10, 0]
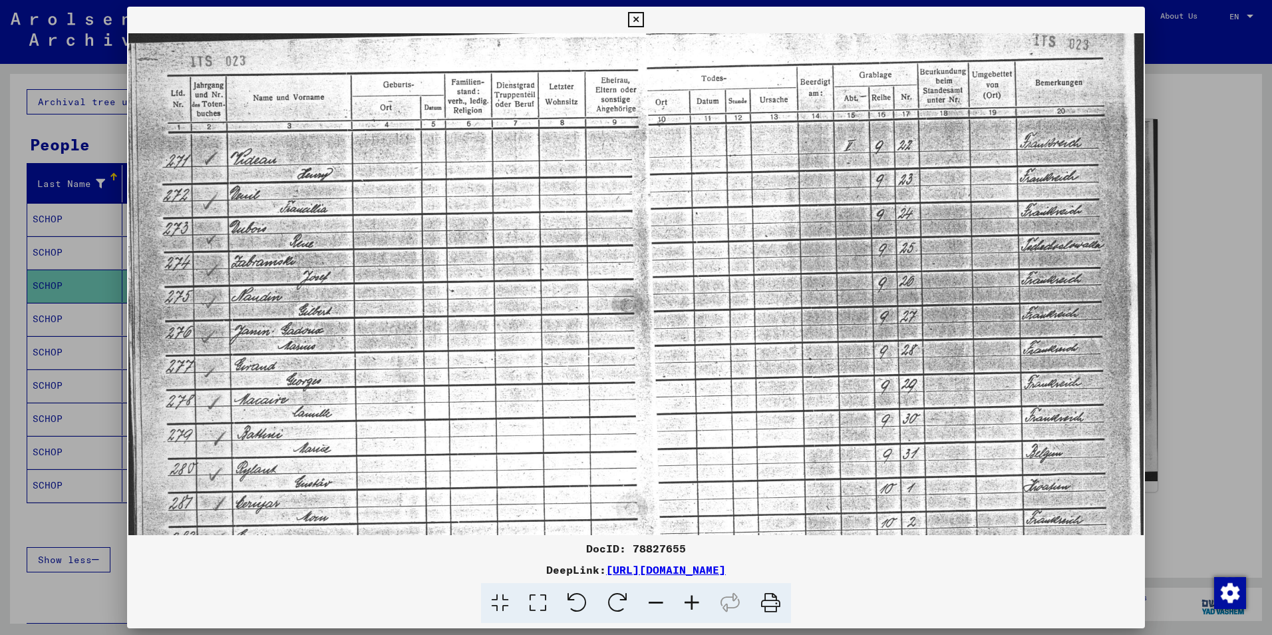
drag, startPoint x: 347, startPoint y: 41, endPoint x: 457, endPoint y: 63, distance: 112.5
click at [457, 63] on img at bounding box center [636, 407] width 1016 height 768
click at [638, 16] on icon at bounding box center [635, 20] width 15 height 16
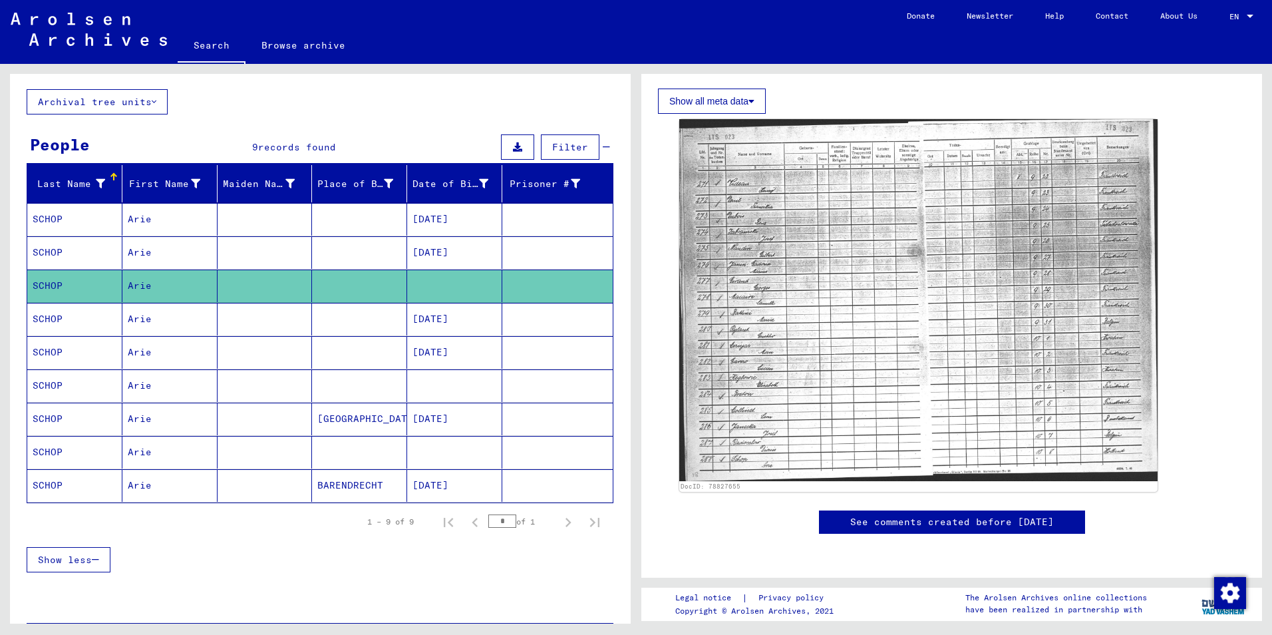
click at [541, 381] on mat-cell at bounding box center [557, 385] width 110 height 33
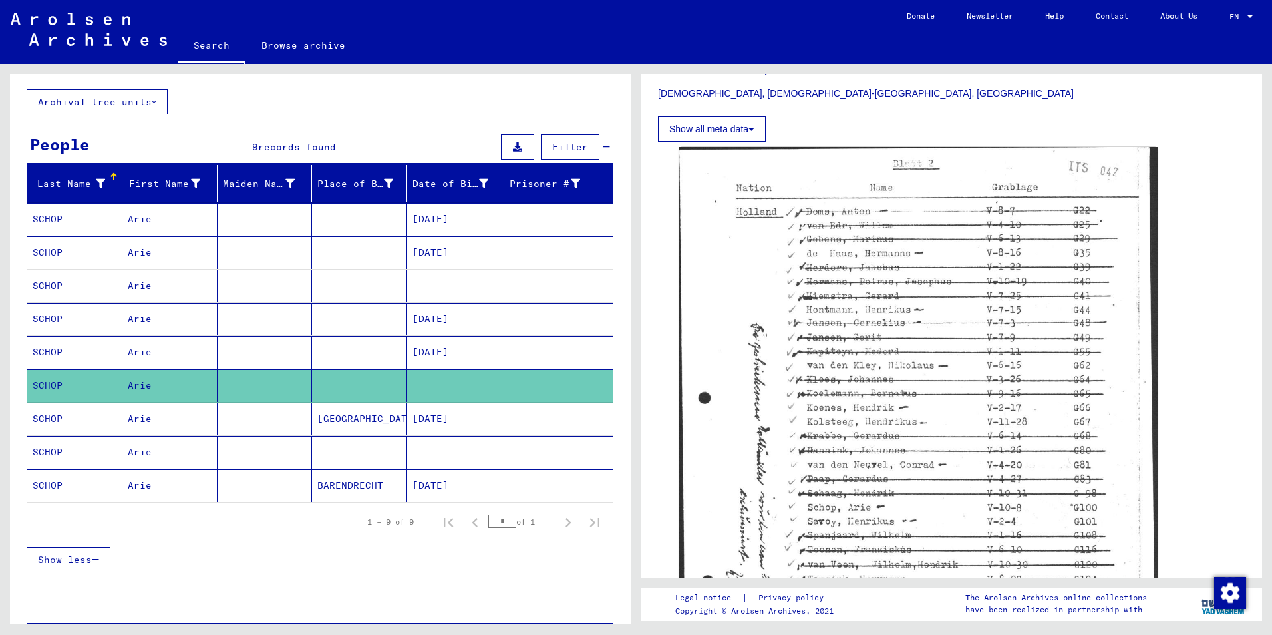
scroll to position [399, 0]
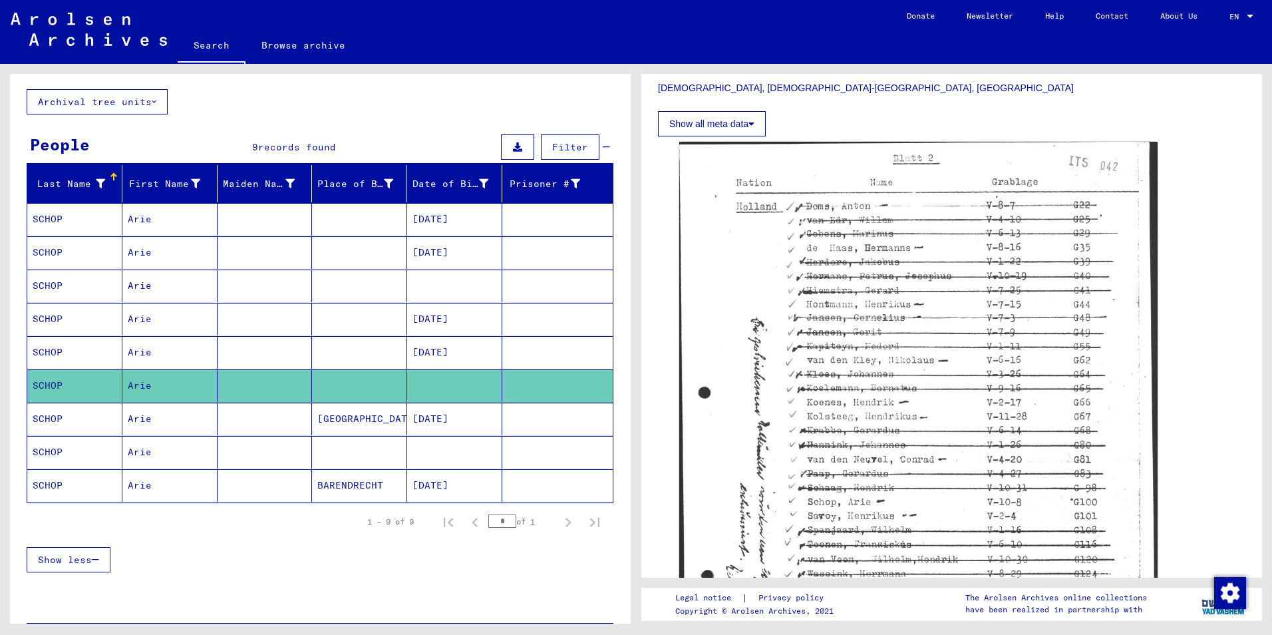
click at [561, 482] on mat-cell at bounding box center [557, 485] width 110 height 33
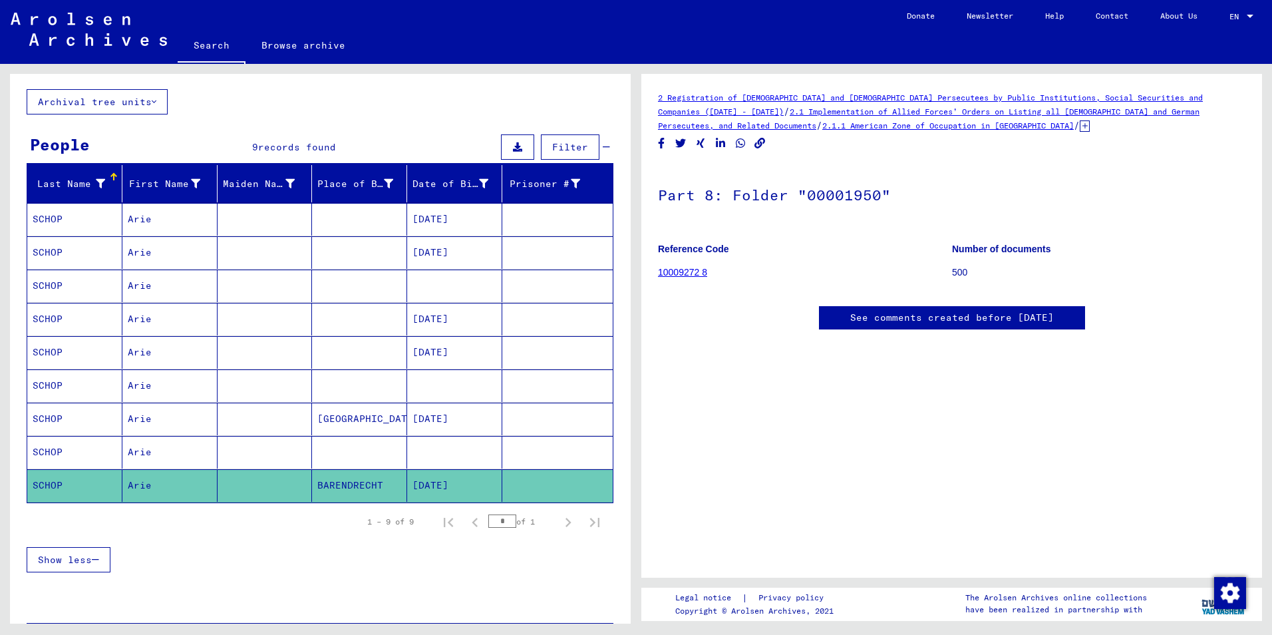
click at [556, 458] on mat-cell at bounding box center [557, 452] width 110 height 33
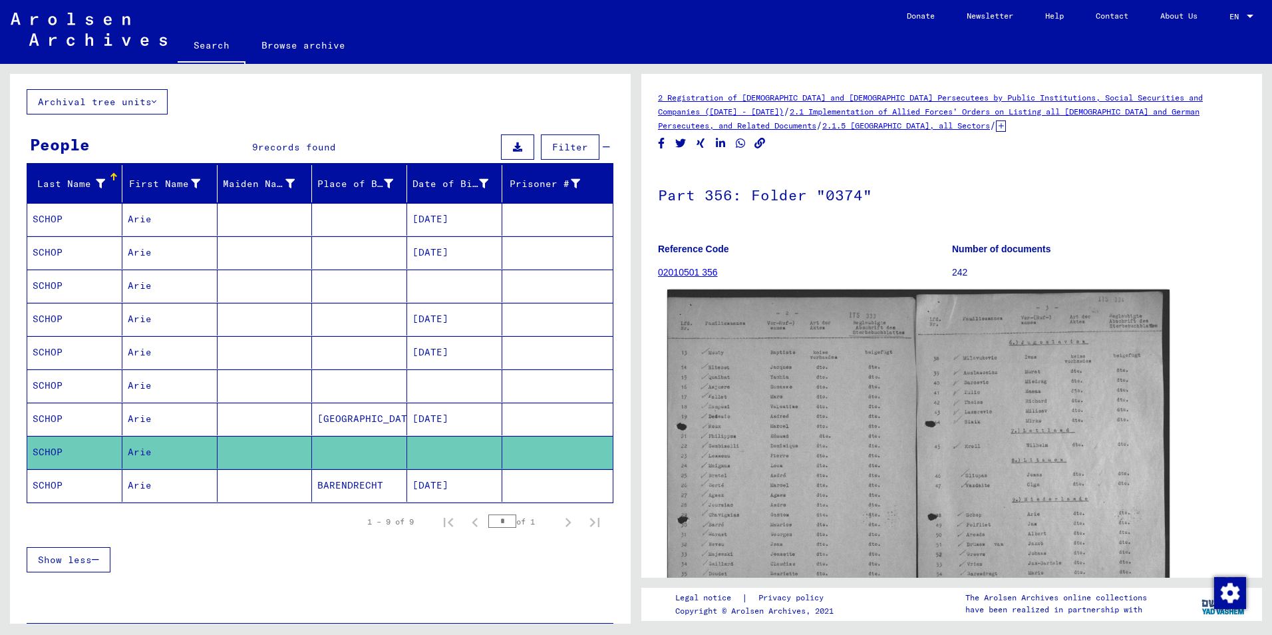
click at [760, 433] on img at bounding box center [918, 466] width 502 height 354
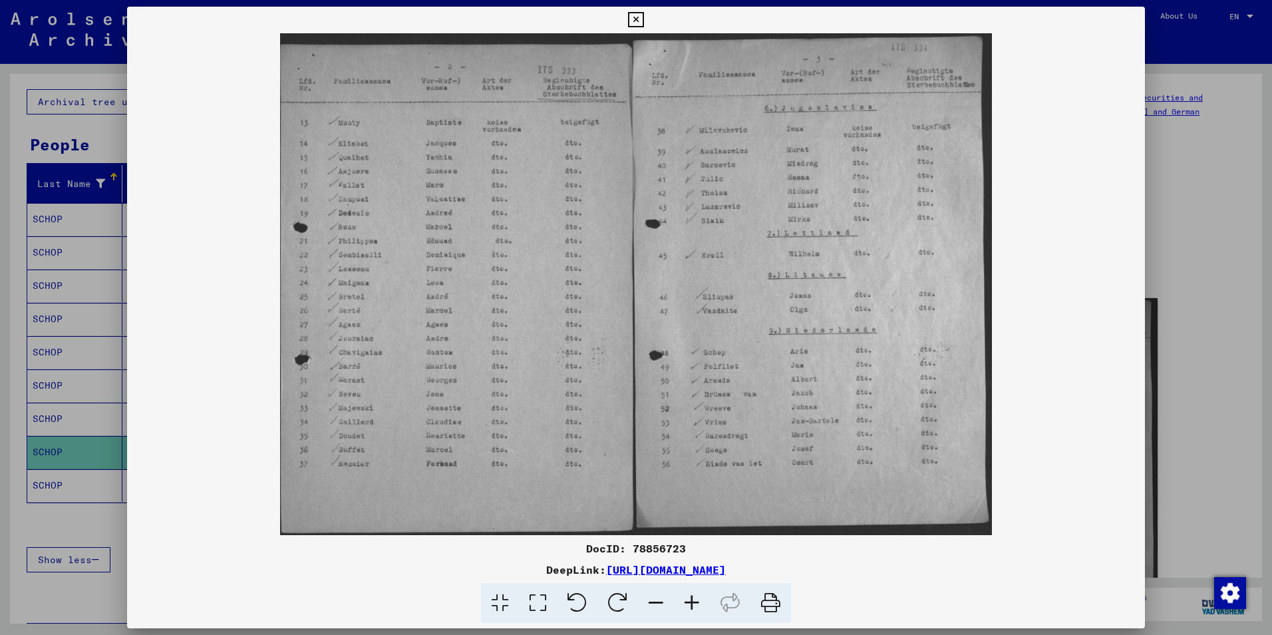
click at [636, 22] on icon at bounding box center [635, 20] width 15 height 16
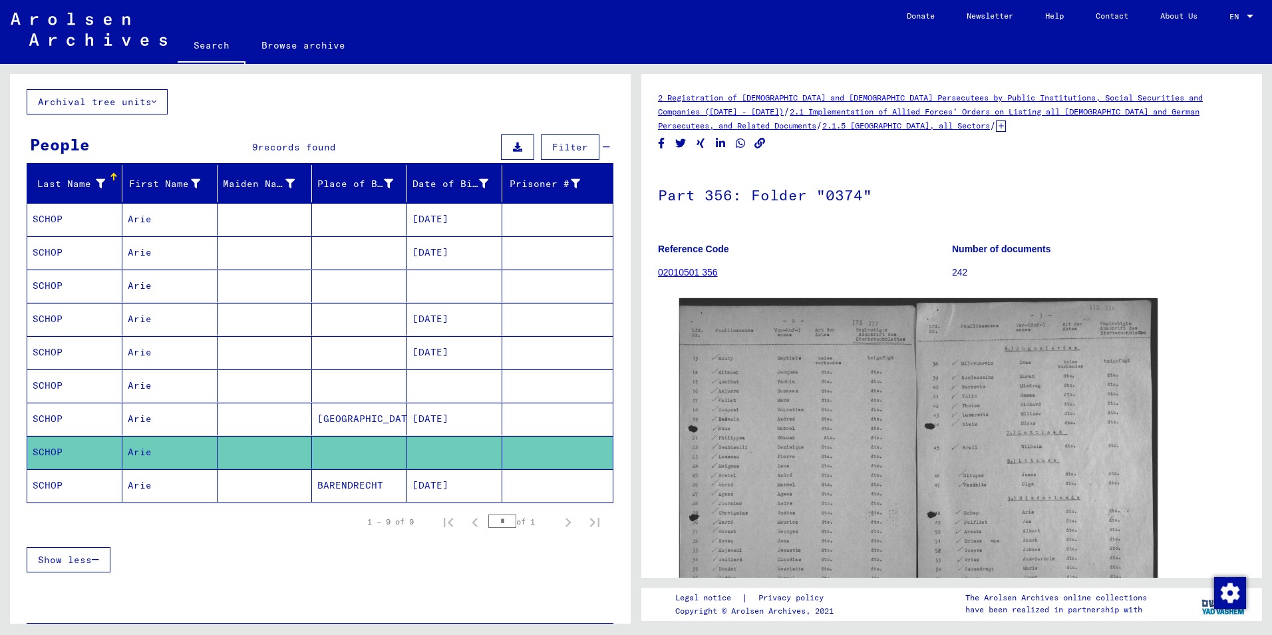
click at [549, 478] on mat-cell at bounding box center [557, 485] width 110 height 33
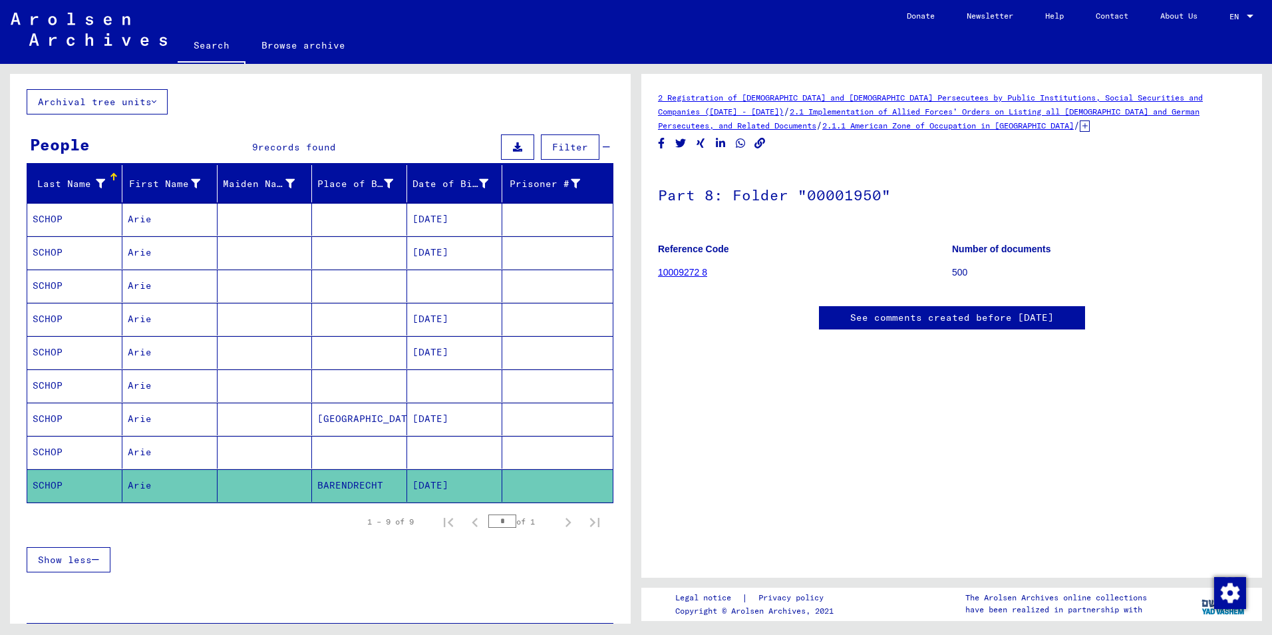
click at [852, 96] on link "2 Registration of [DEMOGRAPHIC_DATA] and [DEMOGRAPHIC_DATA] Persecutees by Publ…" at bounding box center [930, 104] width 545 height 24
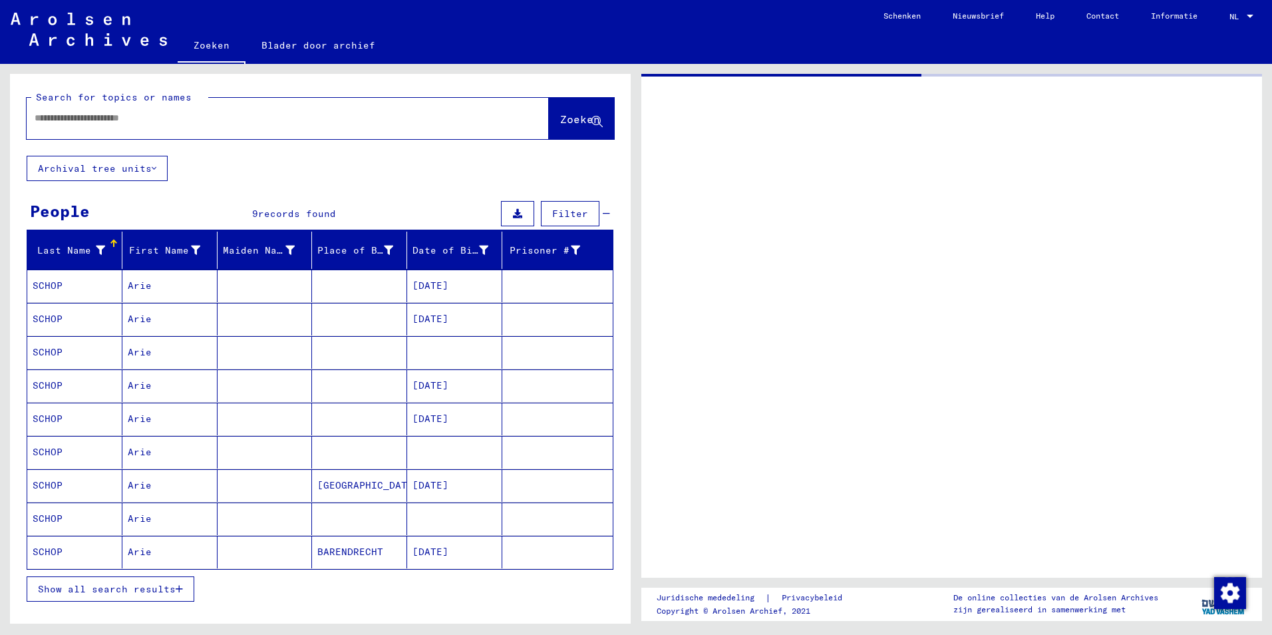
type input "********"
